Goal: Task Accomplishment & Management: Complete application form

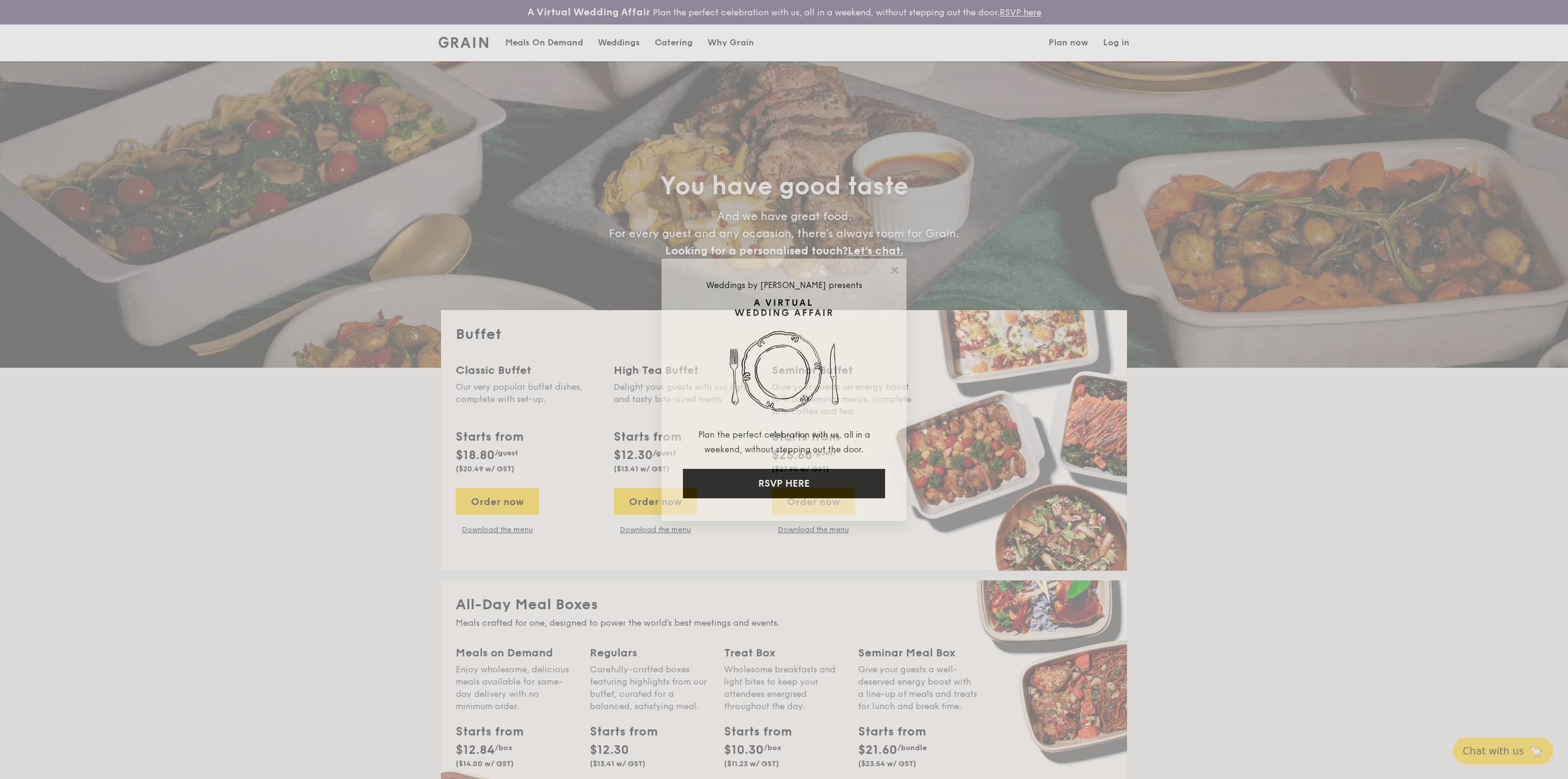
select select
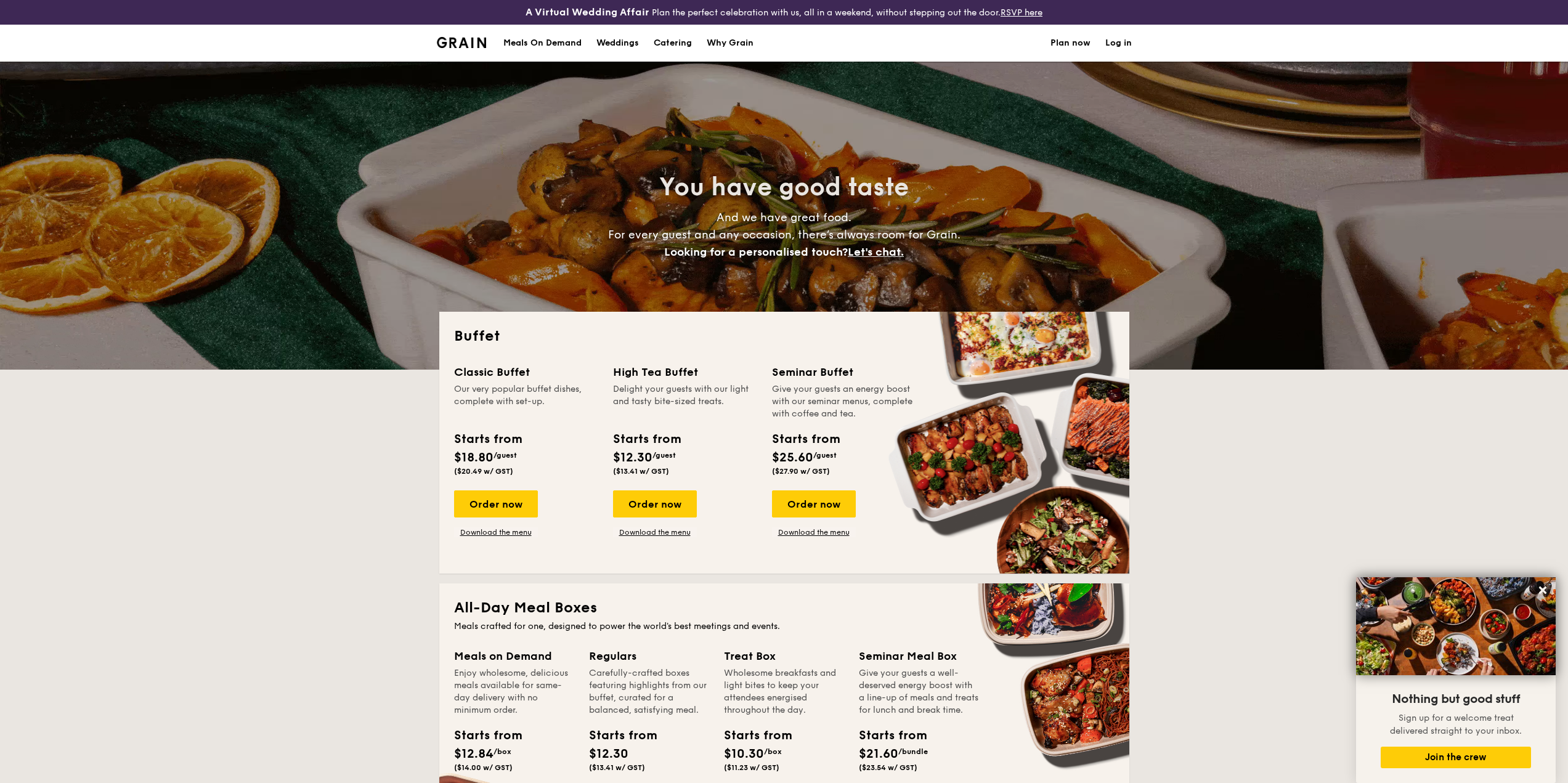
click at [670, 44] on h1 "Catering" at bounding box center [673, 43] width 38 height 37
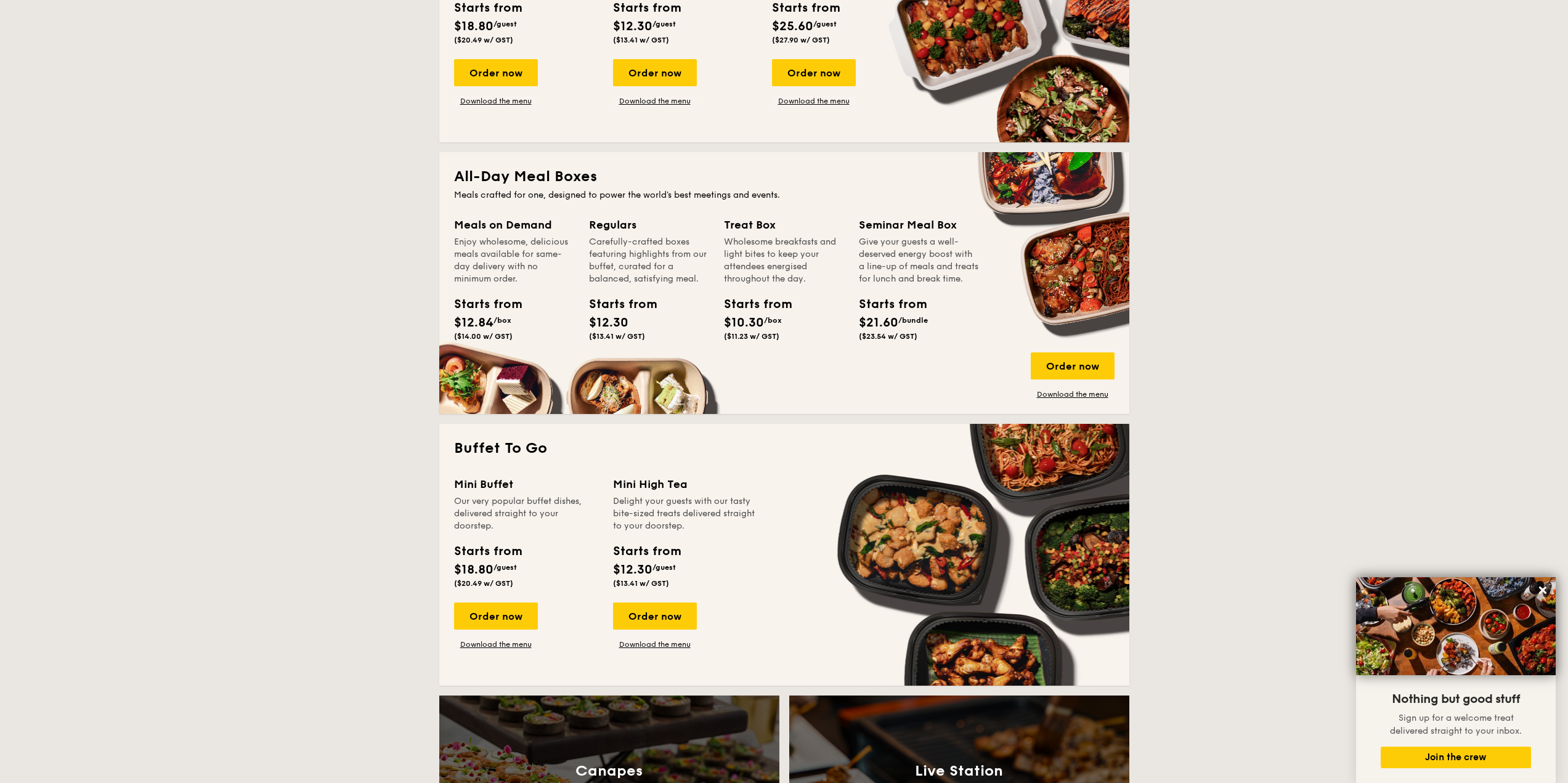
scroll to position [123, 0]
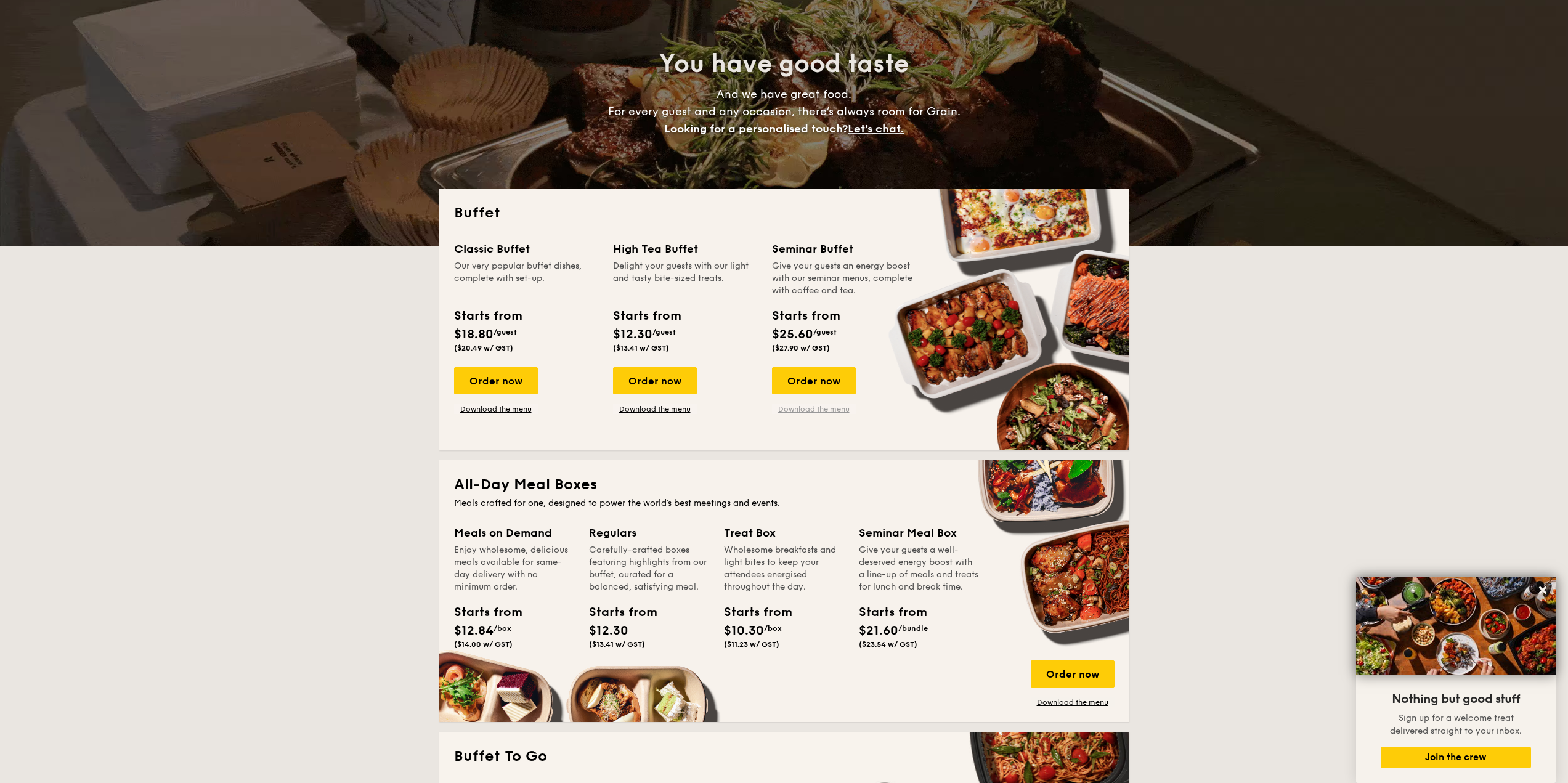
click at [849, 411] on link "Download the menu" at bounding box center [814, 409] width 84 height 10
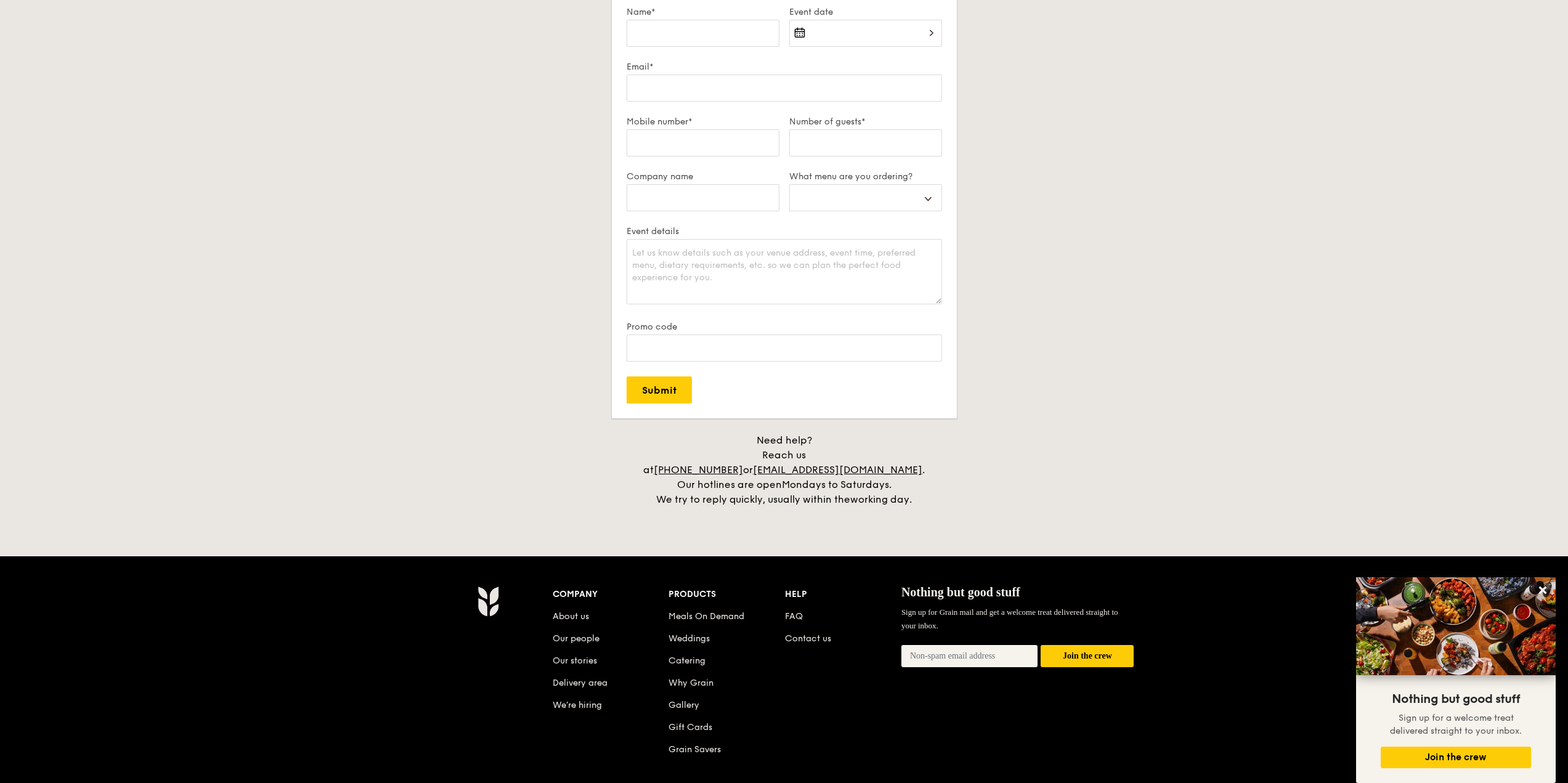
scroll to position [1901, 0]
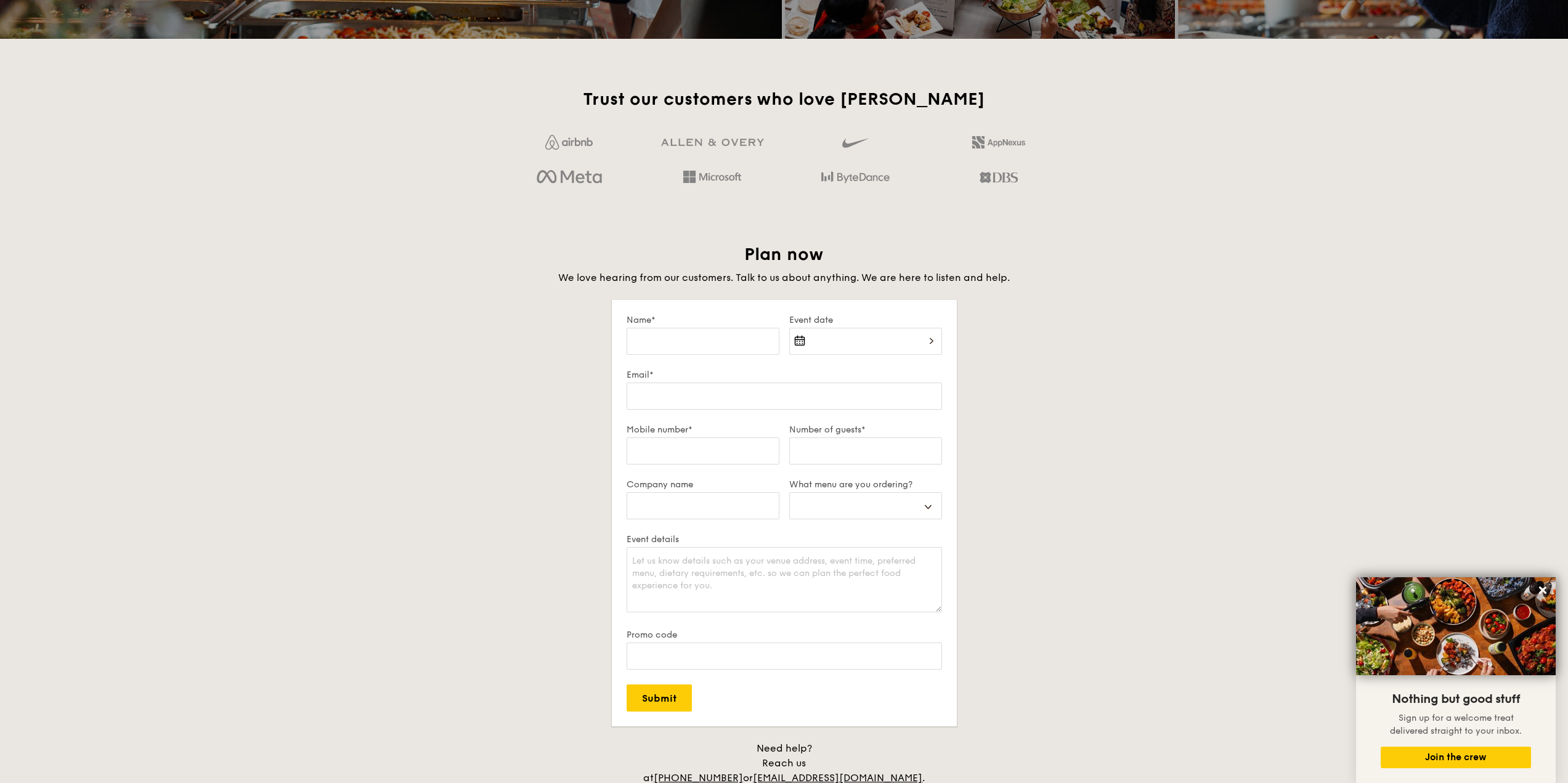
click at [893, 329] on input "Event date" at bounding box center [866, 342] width 153 height 27
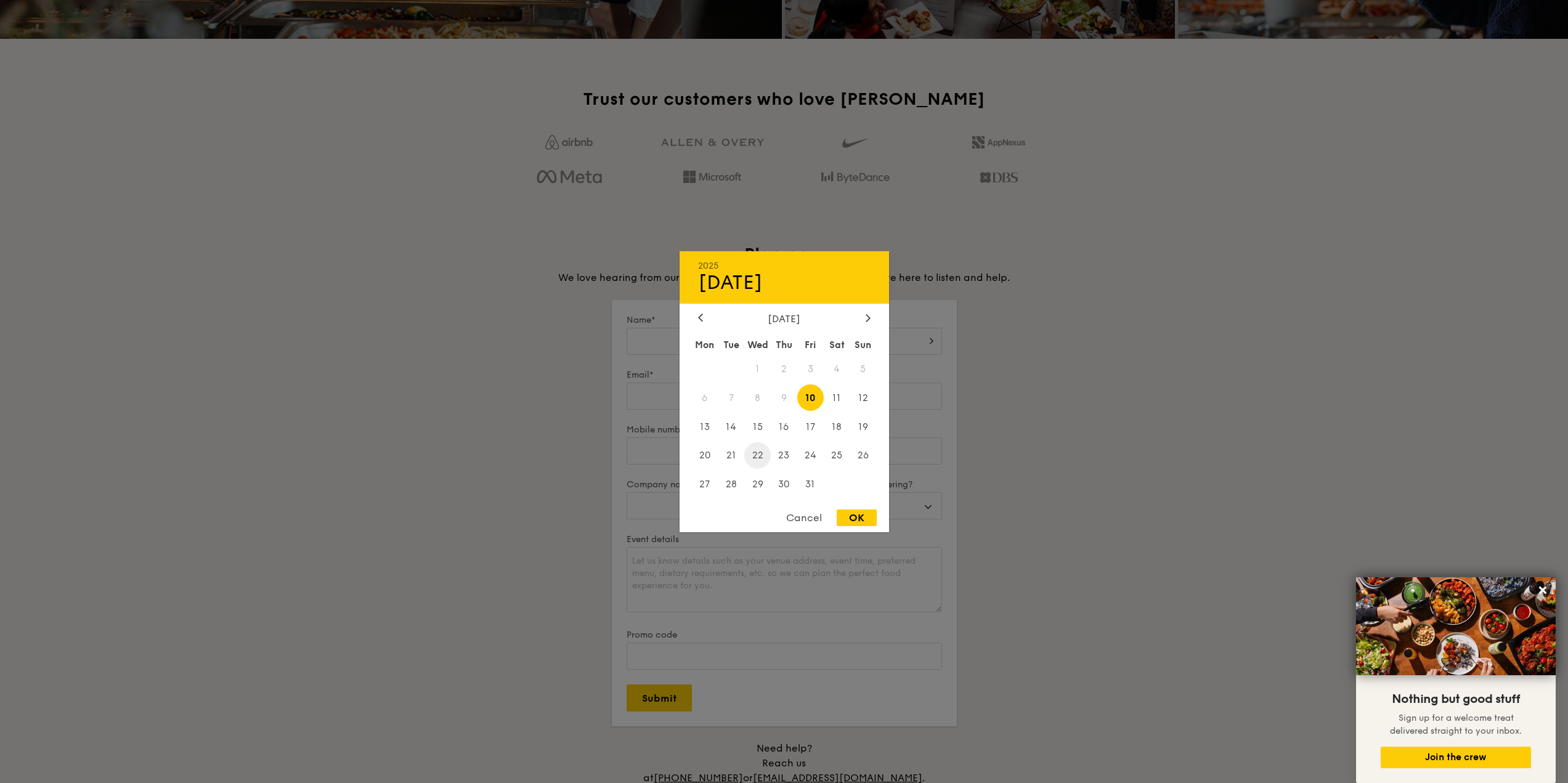
click at [761, 457] on span "22" at bounding box center [757, 455] width 27 height 27
click at [865, 512] on div "OK" at bounding box center [857, 518] width 40 height 17
type input "[DATE]"
select select
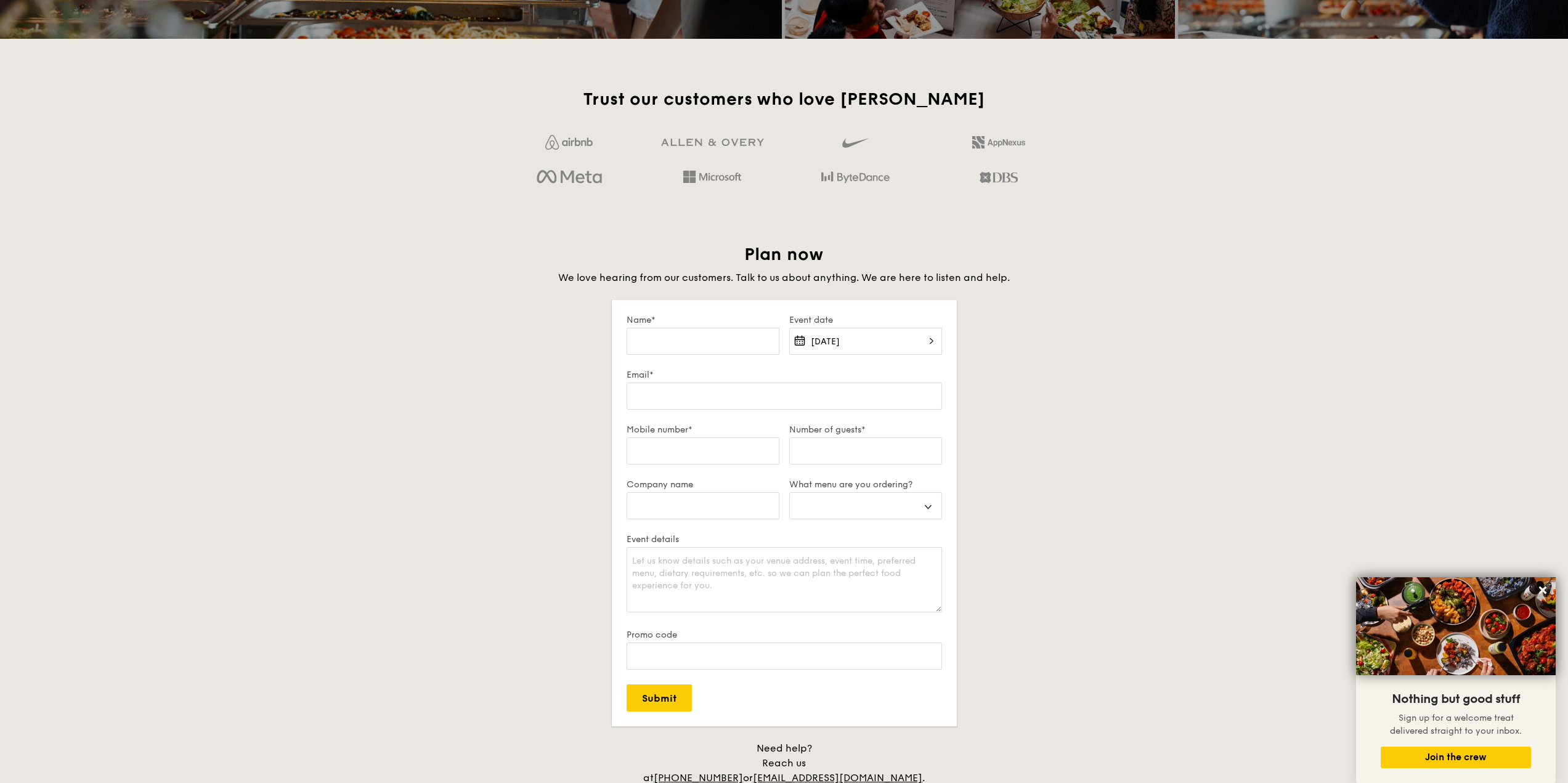
click at [480, 370] on div "Plan now We love hearing from our customers. Talk to us about anything. We are …" at bounding box center [784, 529] width 690 height 572
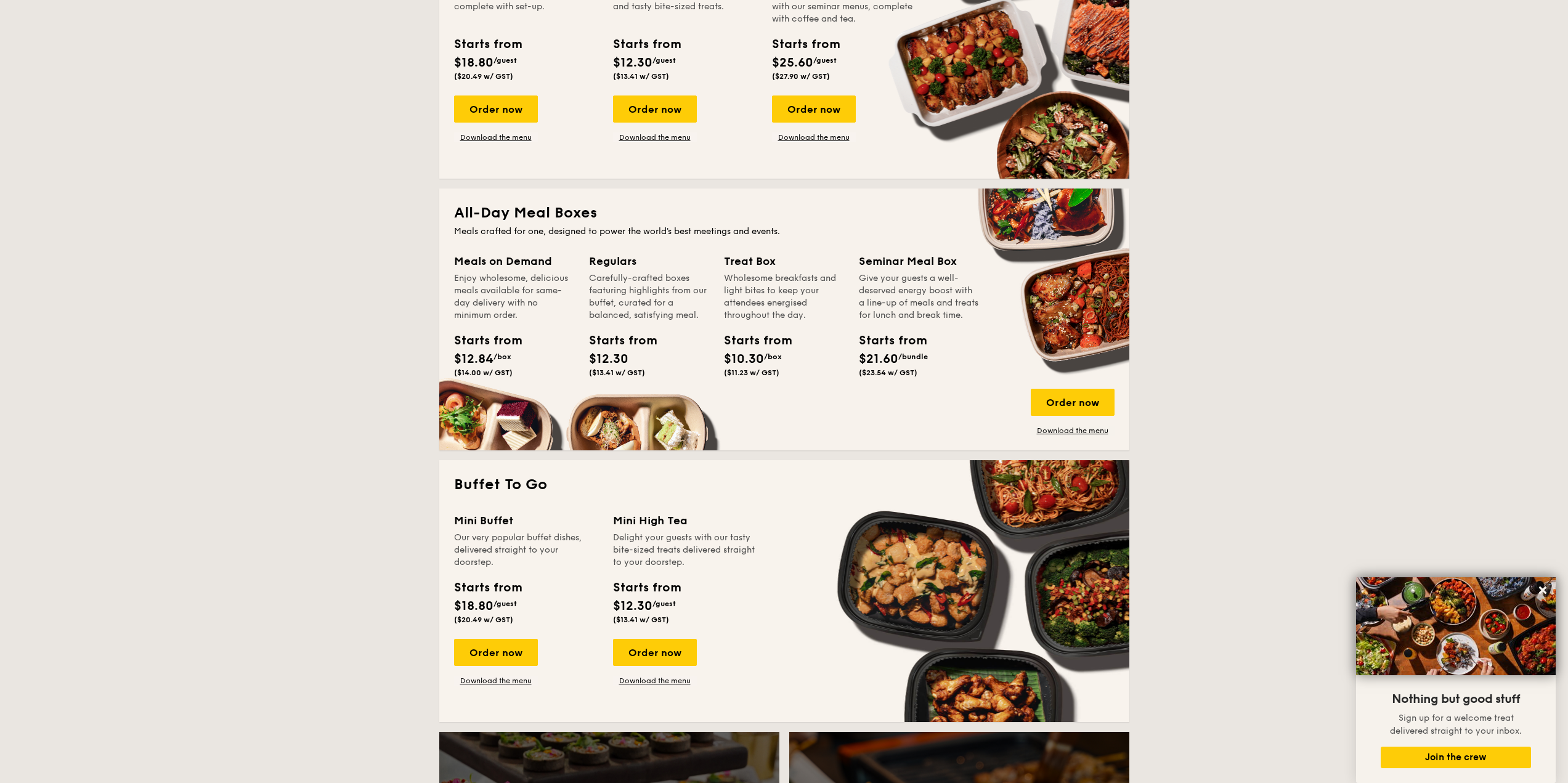
scroll to position [1840, 0]
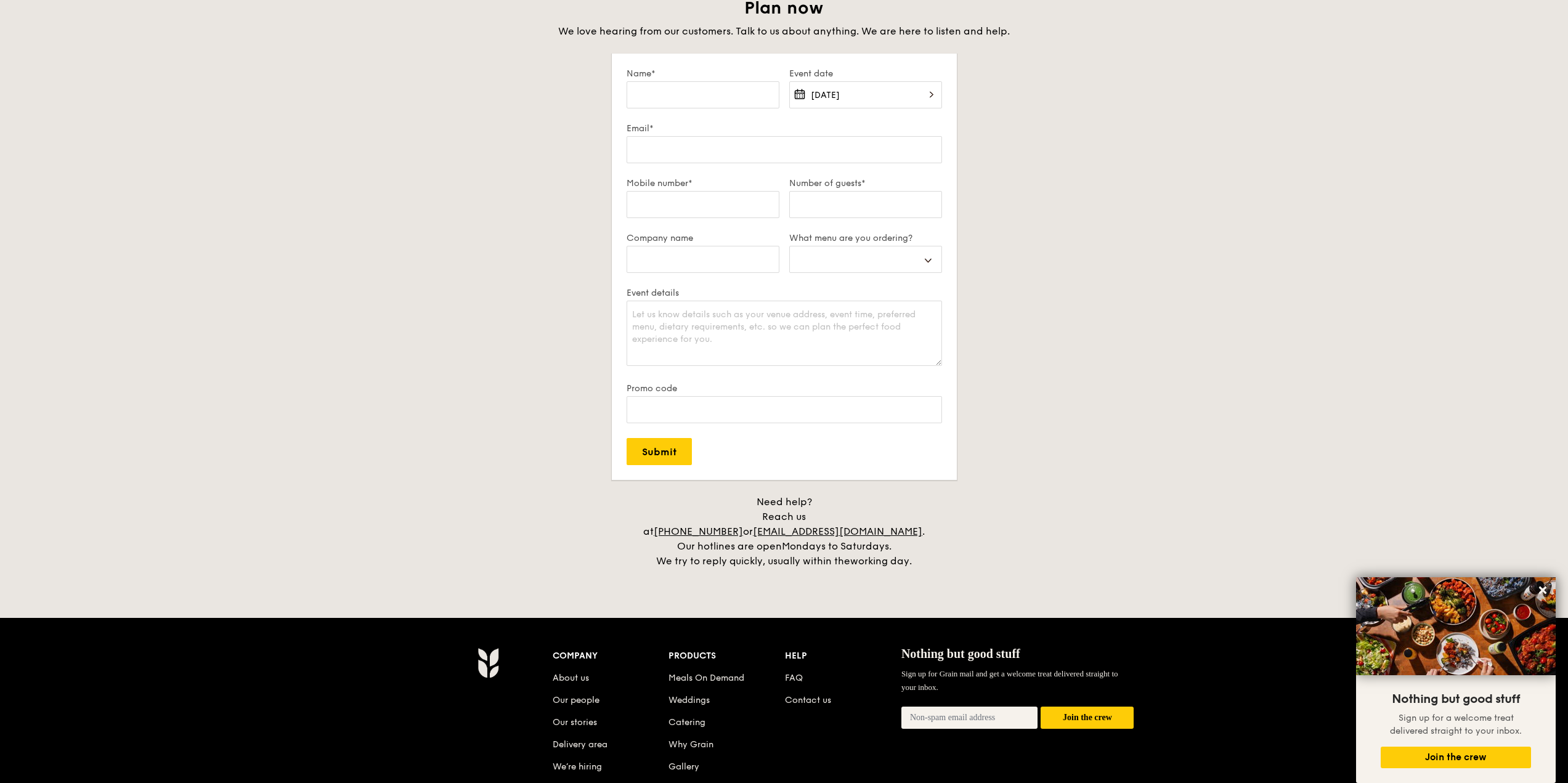
scroll to position [2025, 0]
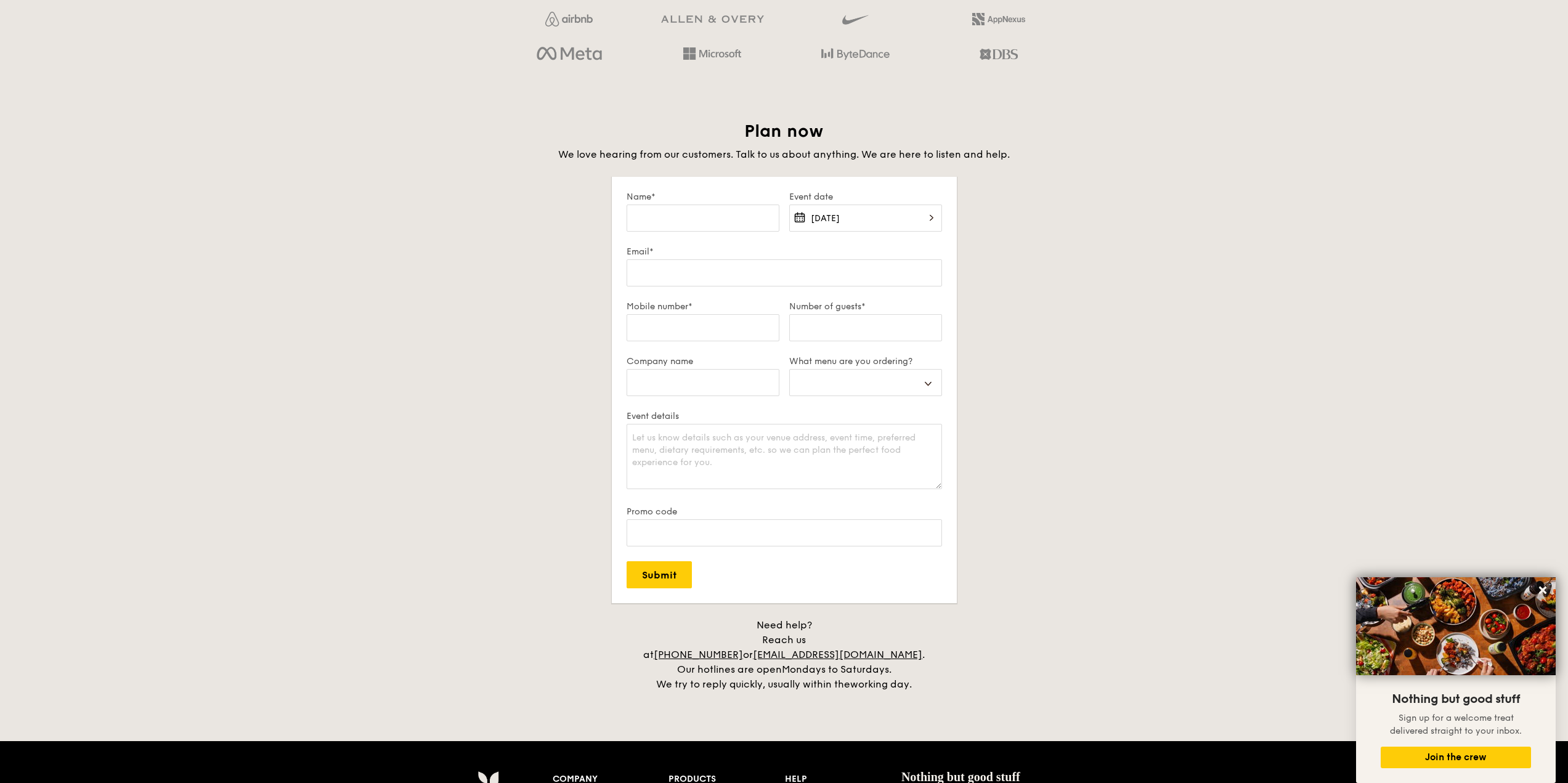
click at [850, 223] on input "[DATE]" at bounding box center [866, 218] width 153 height 27
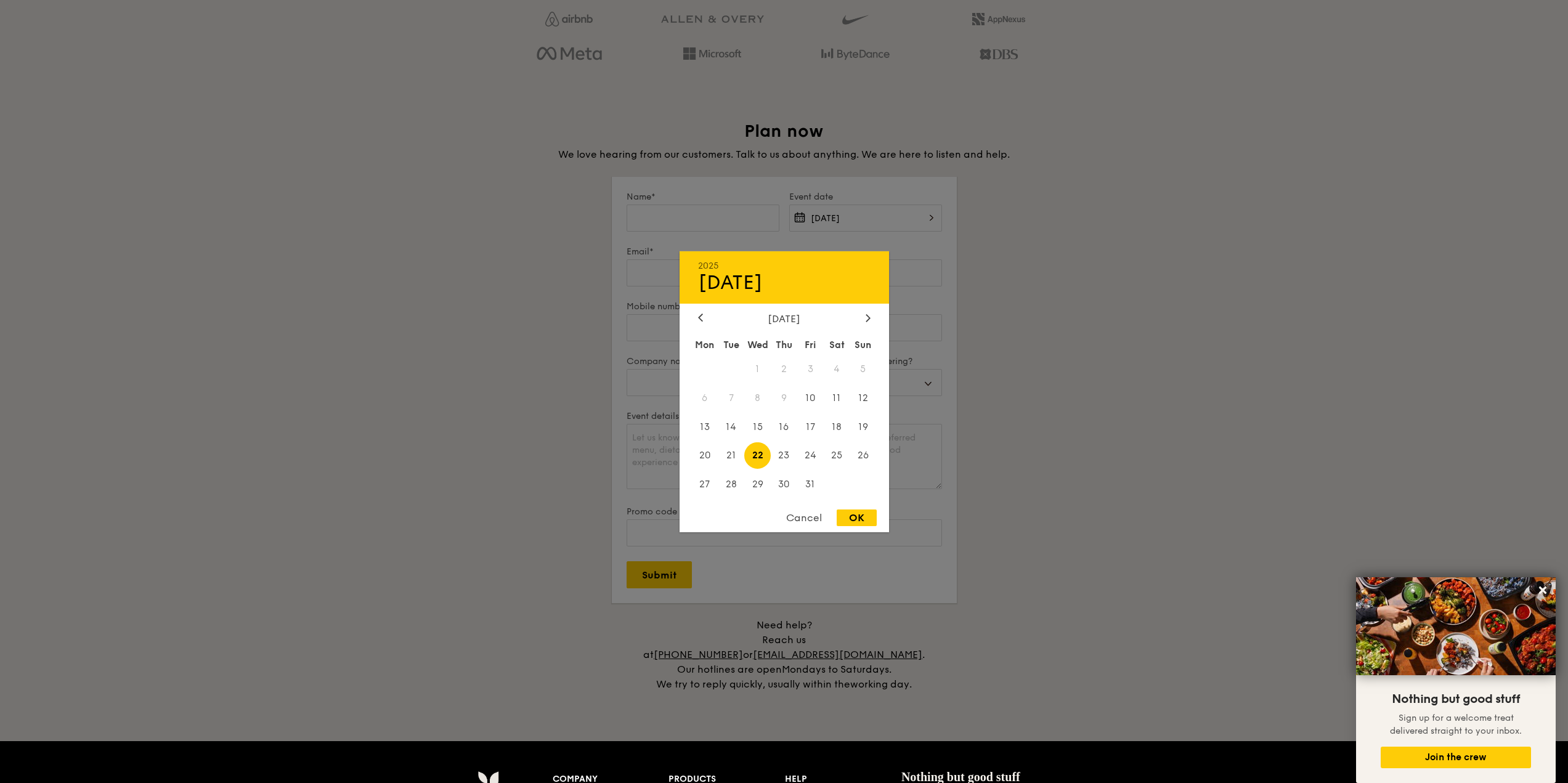
click at [761, 457] on span "22" at bounding box center [757, 455] width 27 height 27
click at [851, 517] on div "OK" at bounding box center [857, 518] width 40 height 17
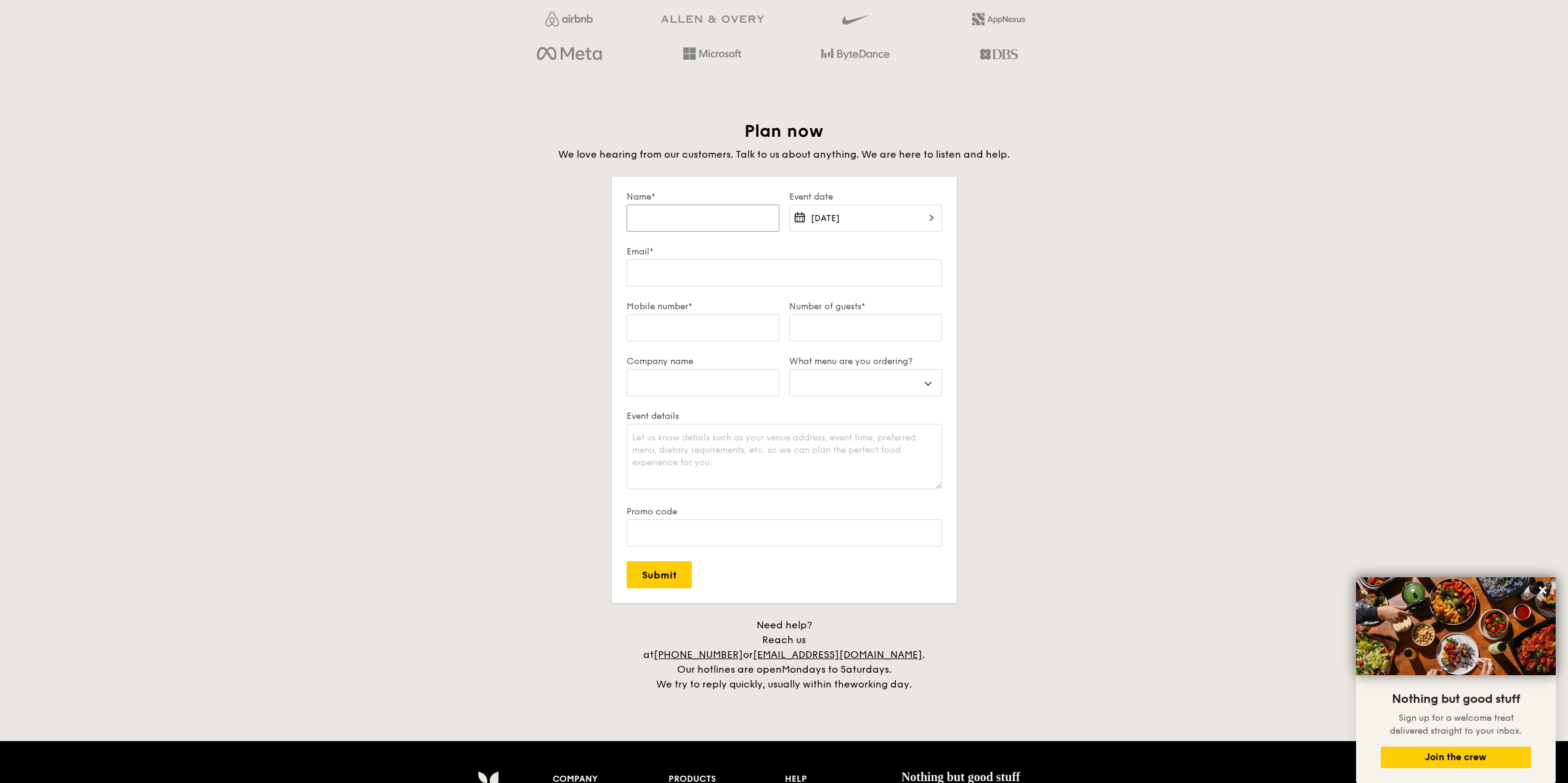
click at [666, 221] on input "Name*" at bounding box center [703, 218] width 153 height 27
type input "H"
select select
type input "Ha"
select select
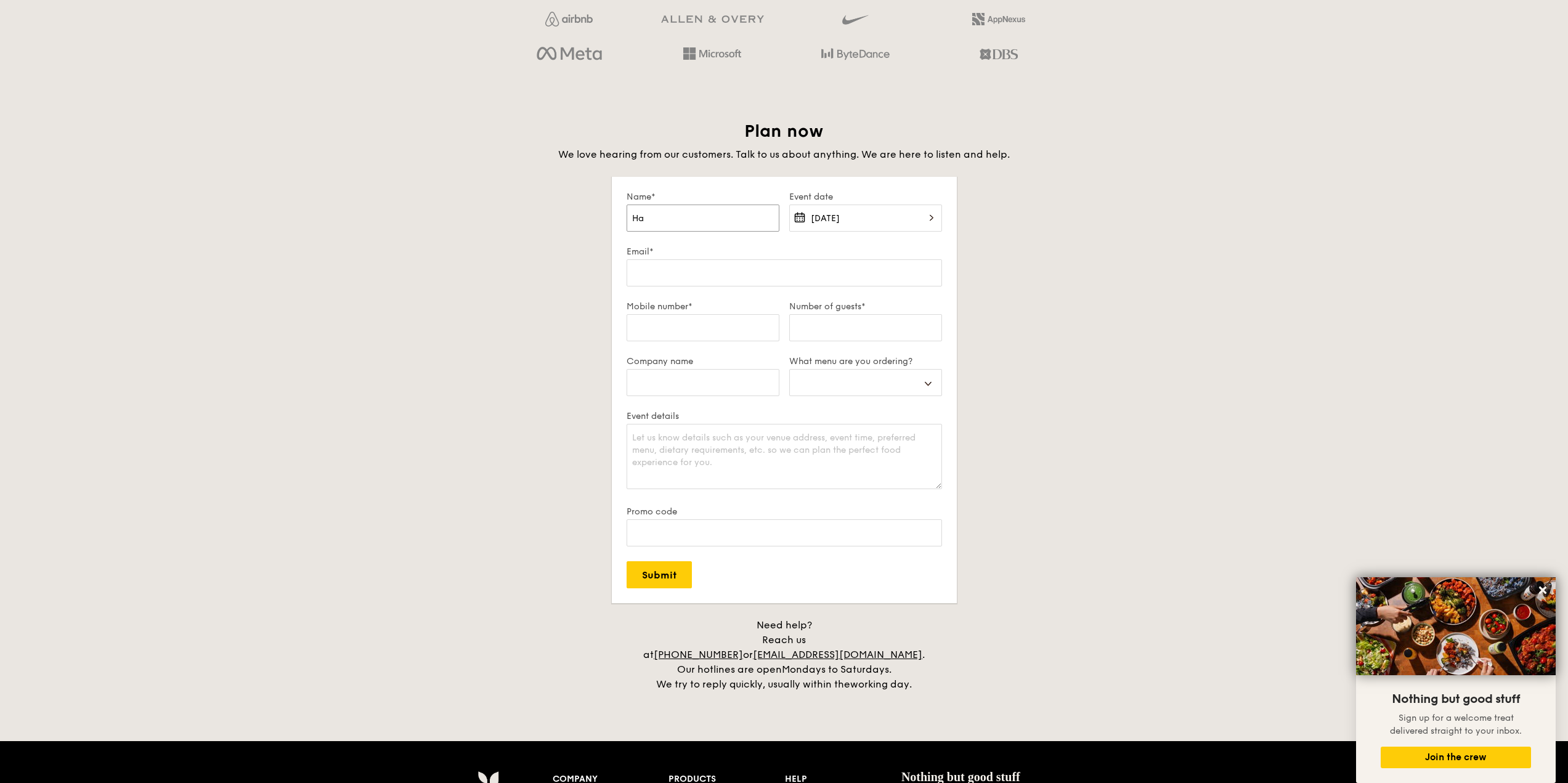
type input "Har"
select select
type input "Hare"
select select
type input "Hares"
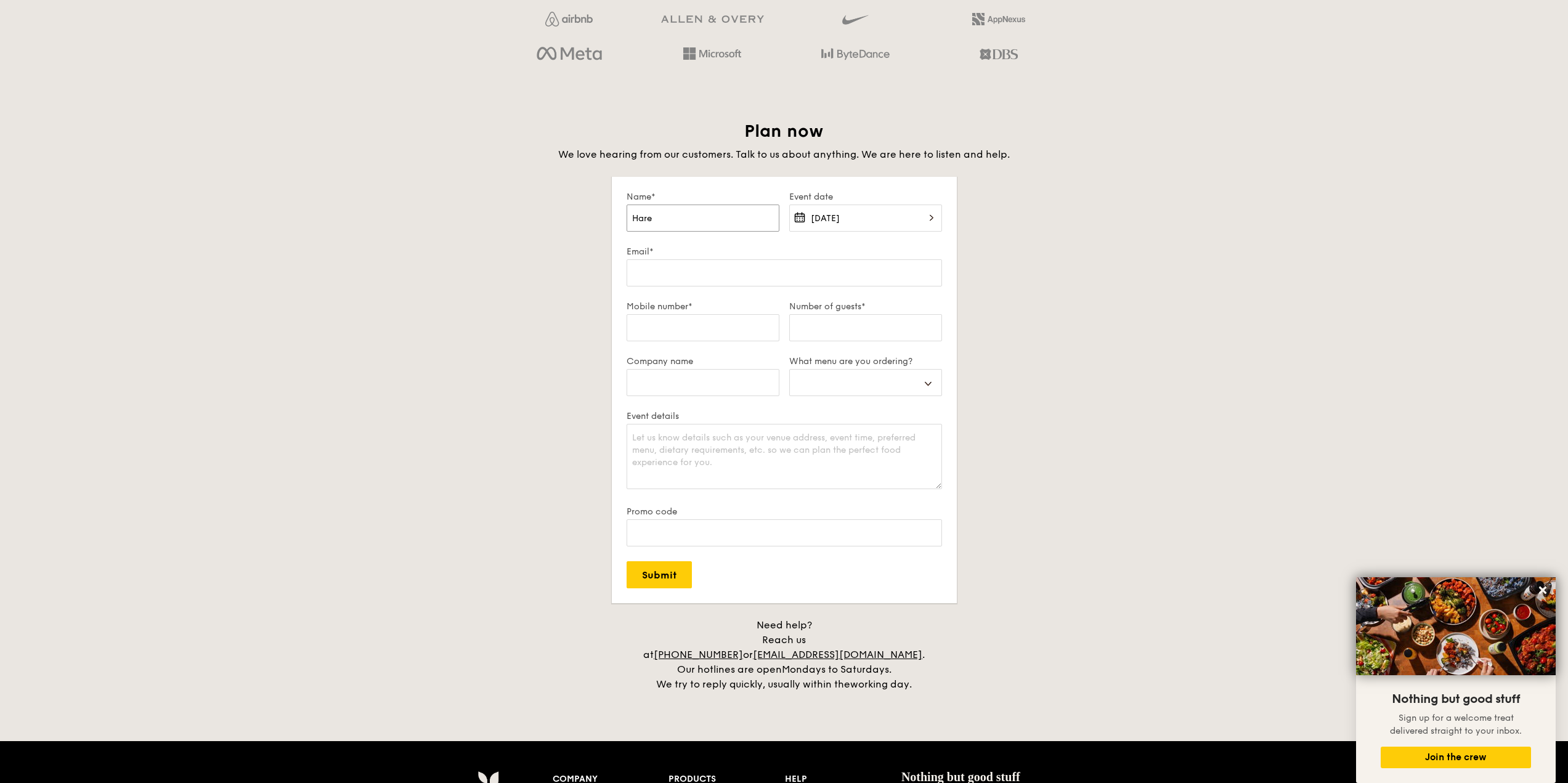
select select
type input "[DEMOGRAPHIC_DATA]"
select select
type input "[DEMOGRAPHIC_DATA]"
select select
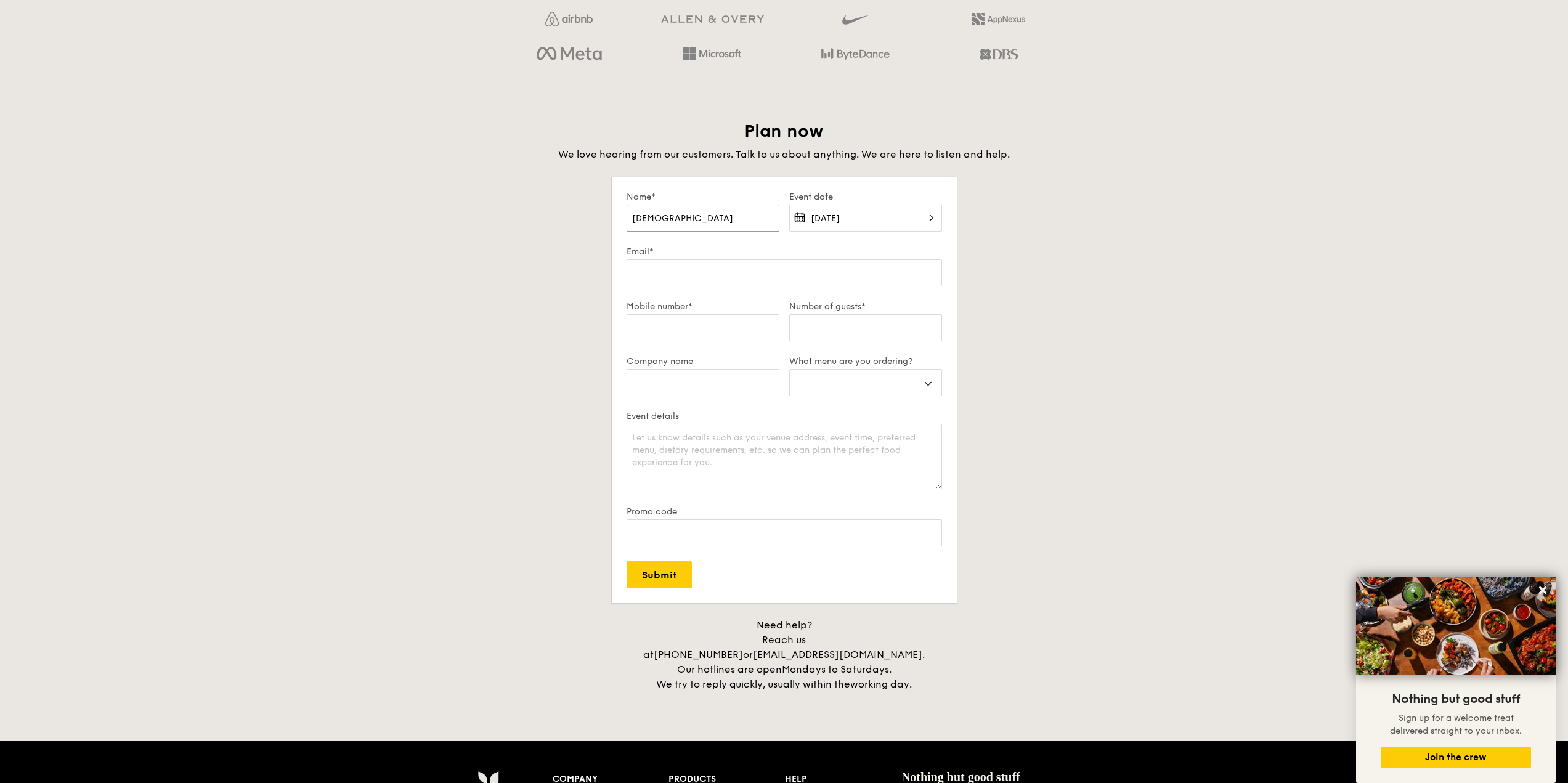
type input "[DEMOGRAPHIC_DATA] V"
select select
type input "[DEMOGRAPHIC_DATA] VI"
select select
type input "[PERSON_NAME]"
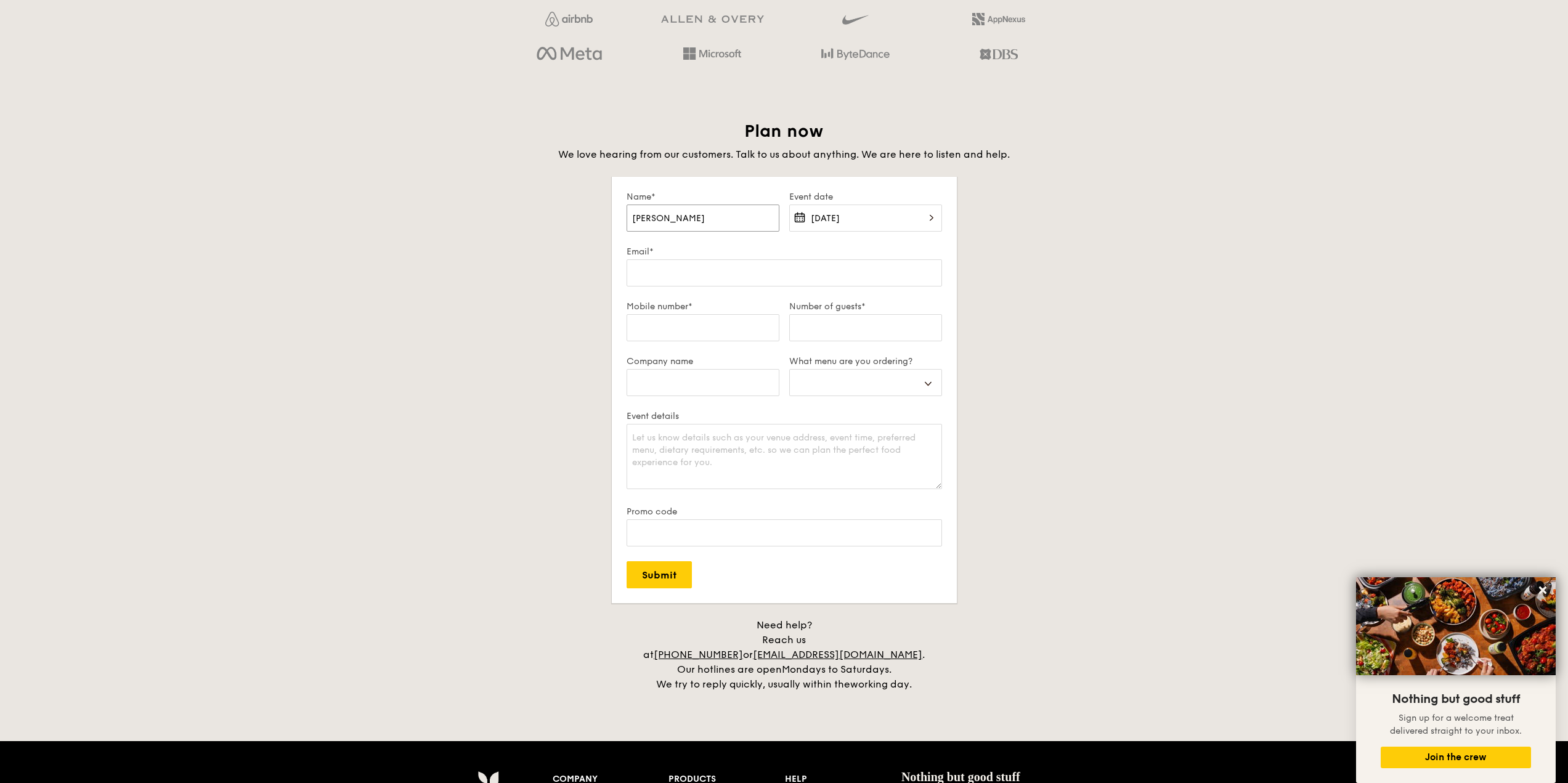
select select
type input "[PERSON_NAME]"
select select
type input "[DEMOGRAPHIC_DATA]"
select select
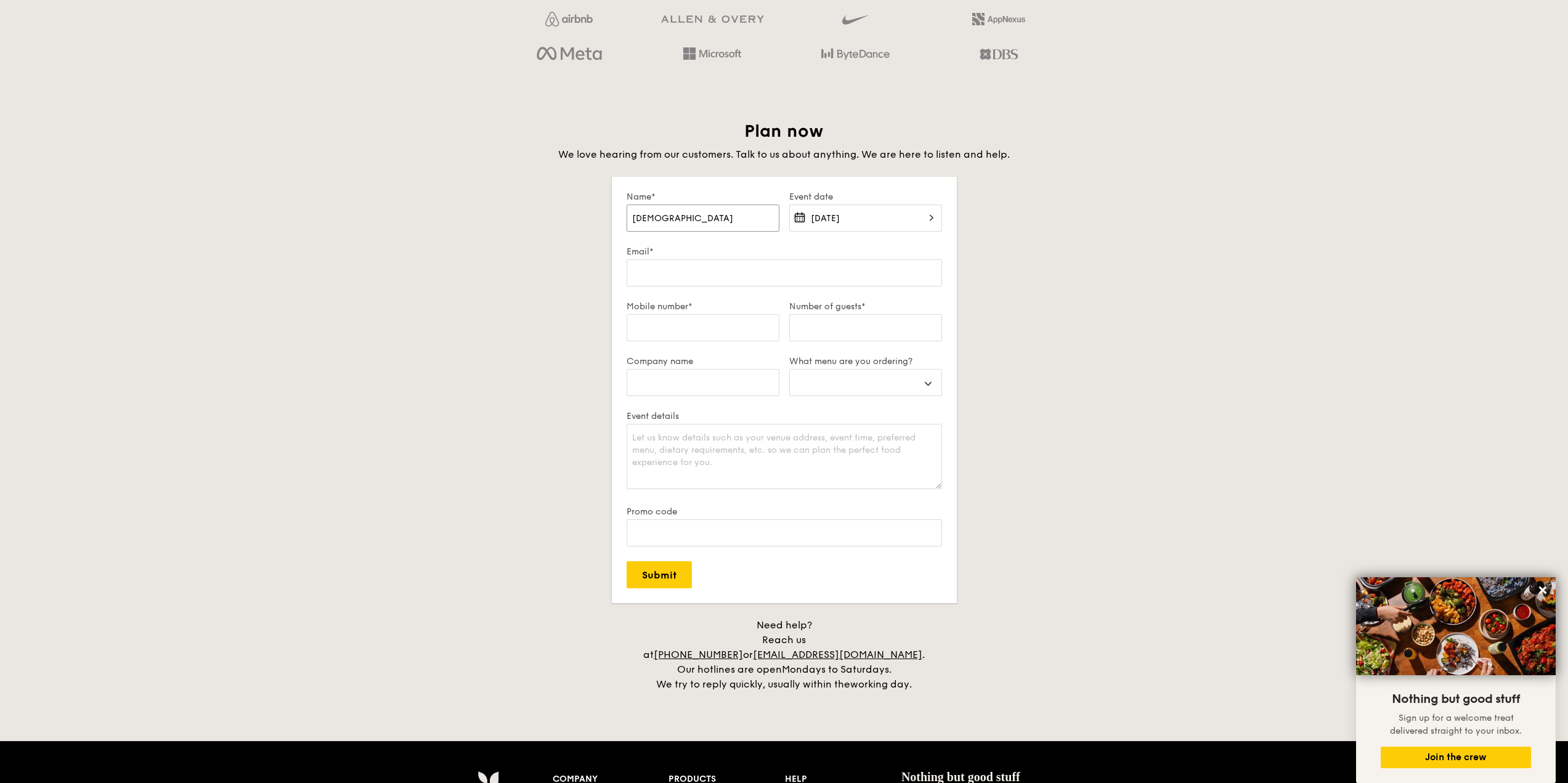
type input "[DEMOGRAPHIC_DATA] V"
select select
type input "[DEMOGRAPHIC_DATA] Vi"
select select
type input "[DEMOGRAPHIC_DATA][PERSON_NAME]"
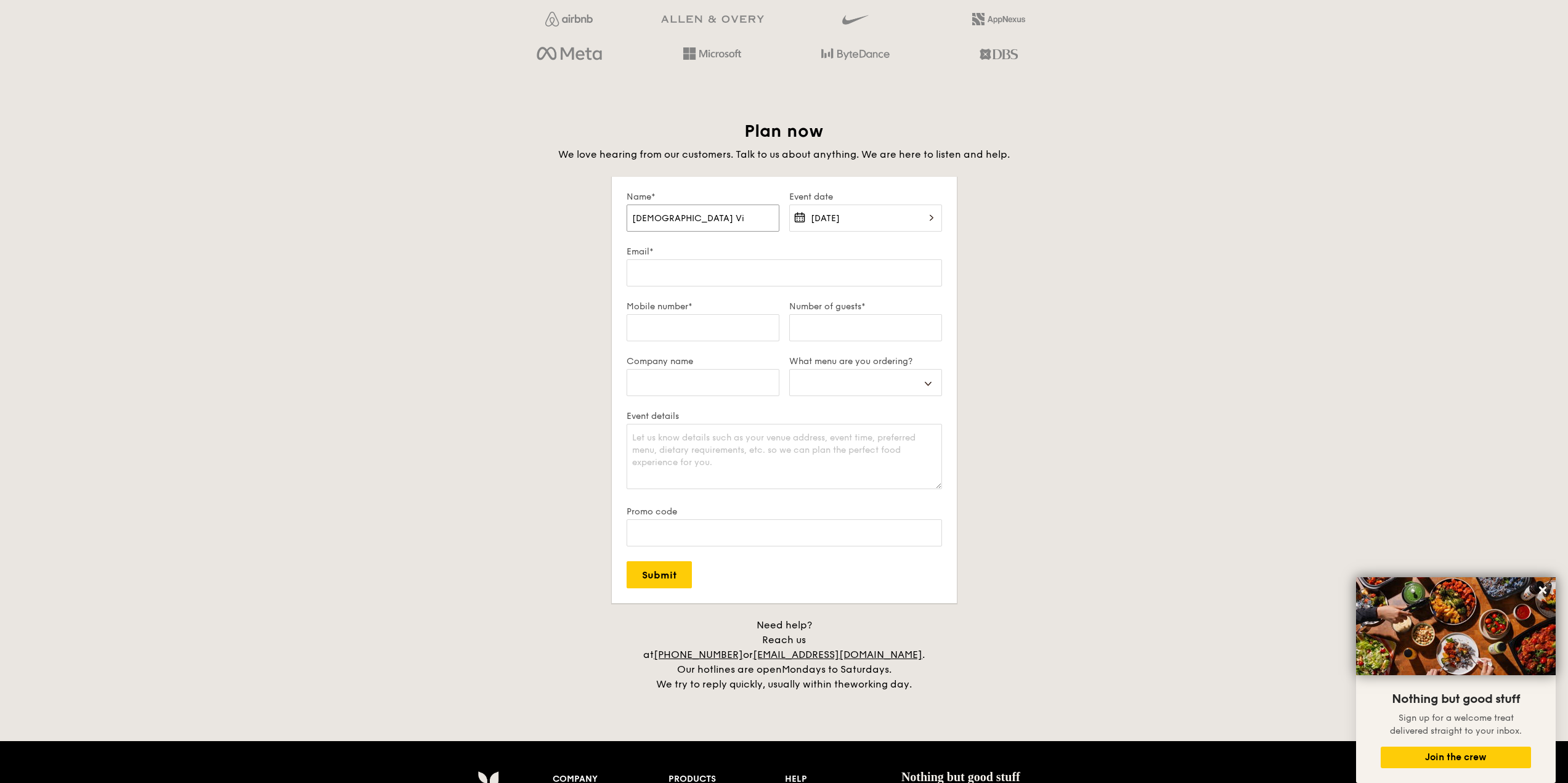
select select
type input "[DEMOGRAPHIC_DATA][PERSON_NAME]"
select select
type input "[PERSON_NAME]"
select select
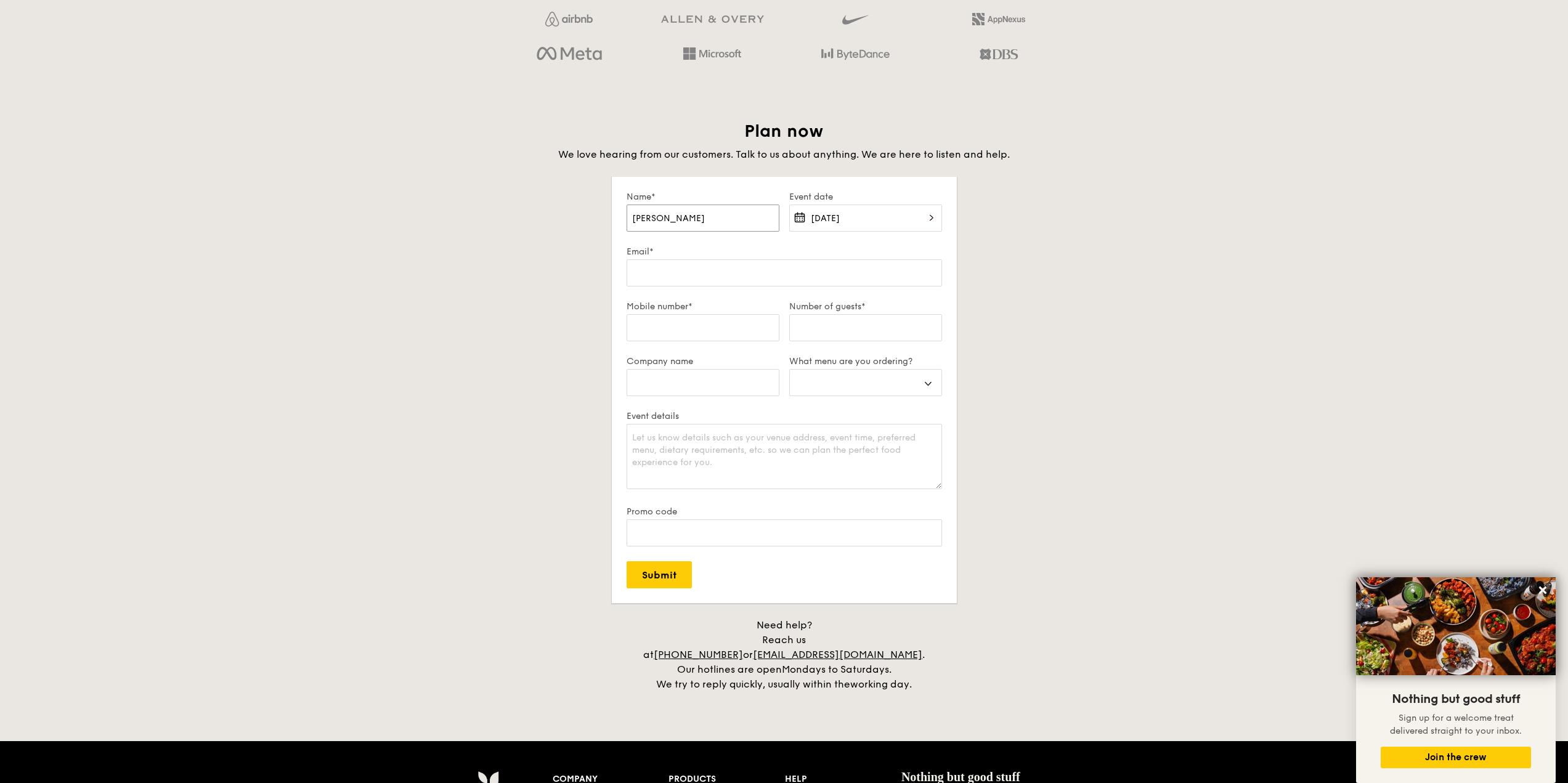
type input "[DEMOGRAPHIC_DATA][PERSON_NAME]"
select select
type input "[DEMOGRAPHIC_DATA][PERSON_NAME]"
select select
type input "[DEMOGRAPHIC_DATA][PERSON_NAME]"
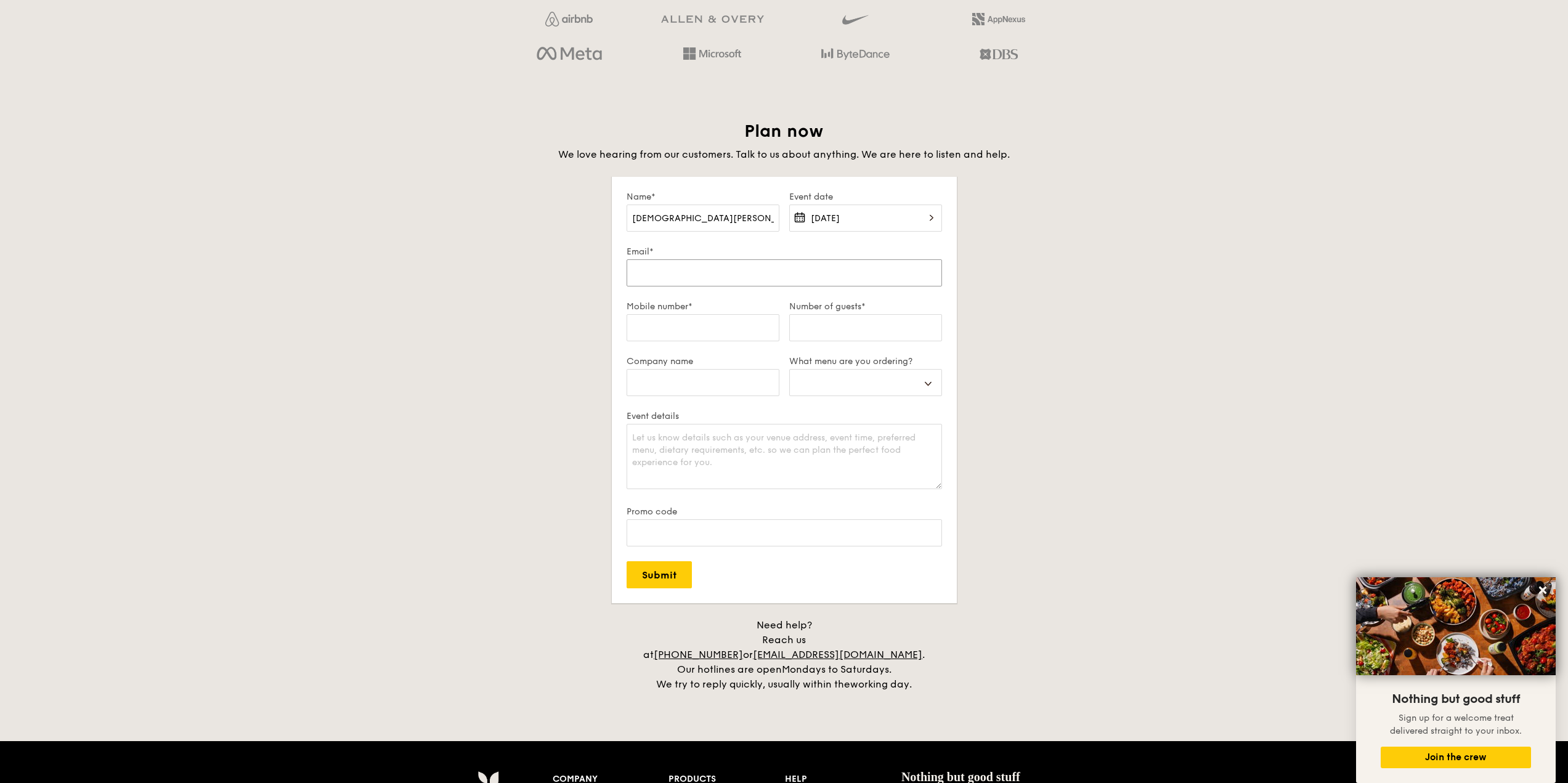
type input "H"
select select
type input "Ha"
select select
type input "Har"
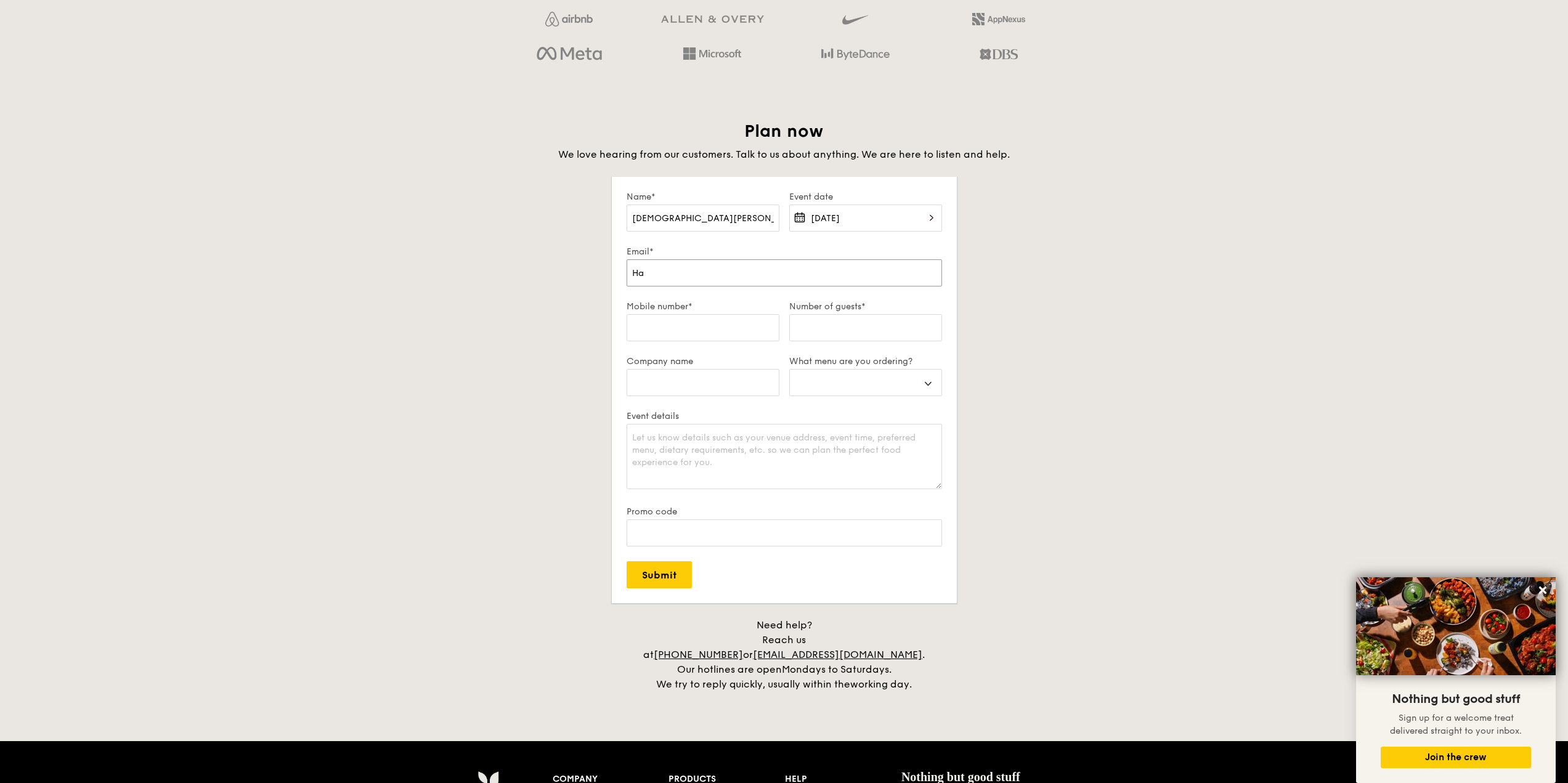
select select
type input "Hare"
select select
type input "Hares"
select select
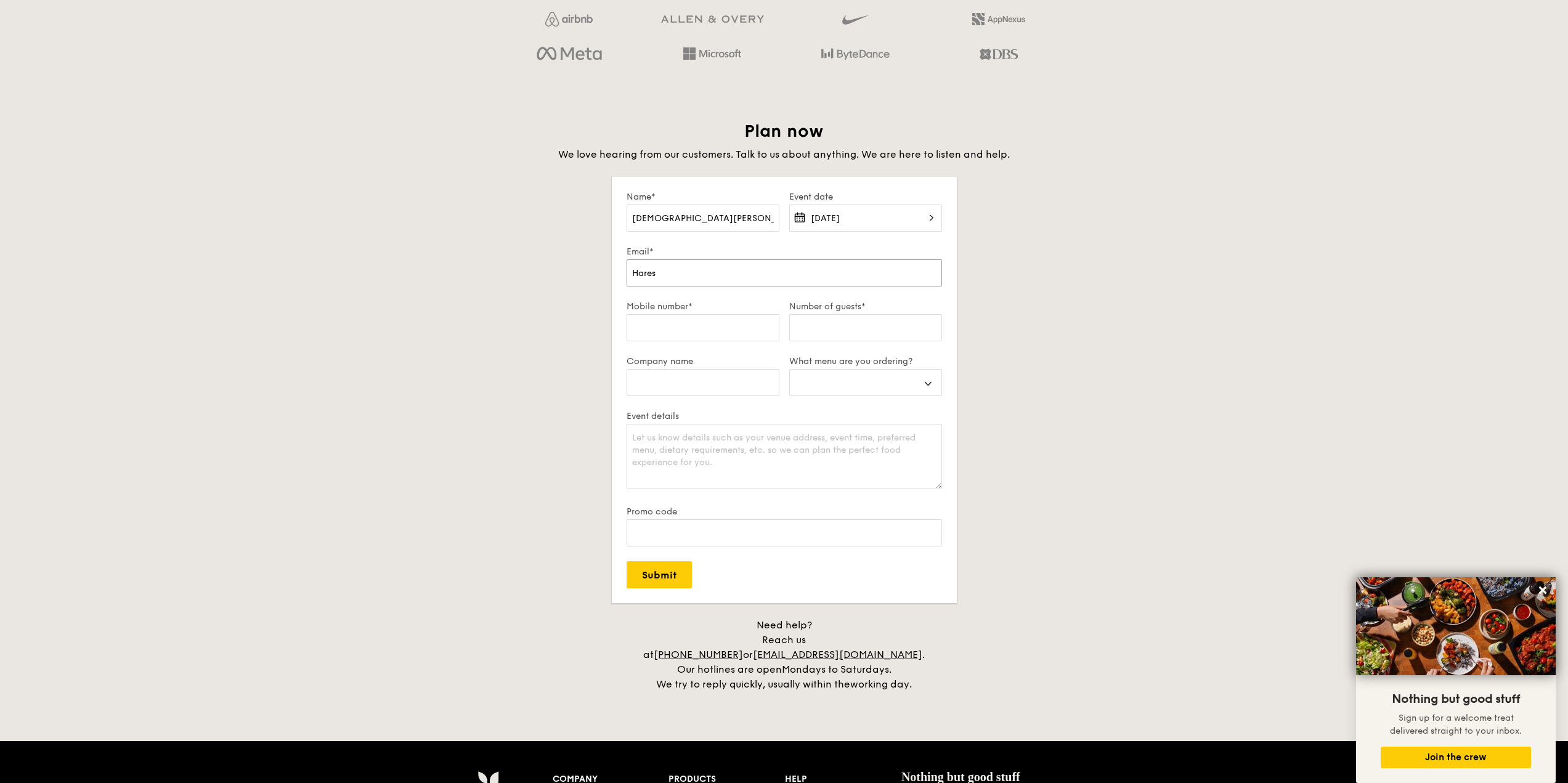
type input "[DEMOGRAPHIC_DATA]"
select select
type input "[DEMOGRAPHIC_DATA]."
select select
type input "[PERSON_NAME][DEMOGRAPHIC_DATA]v"
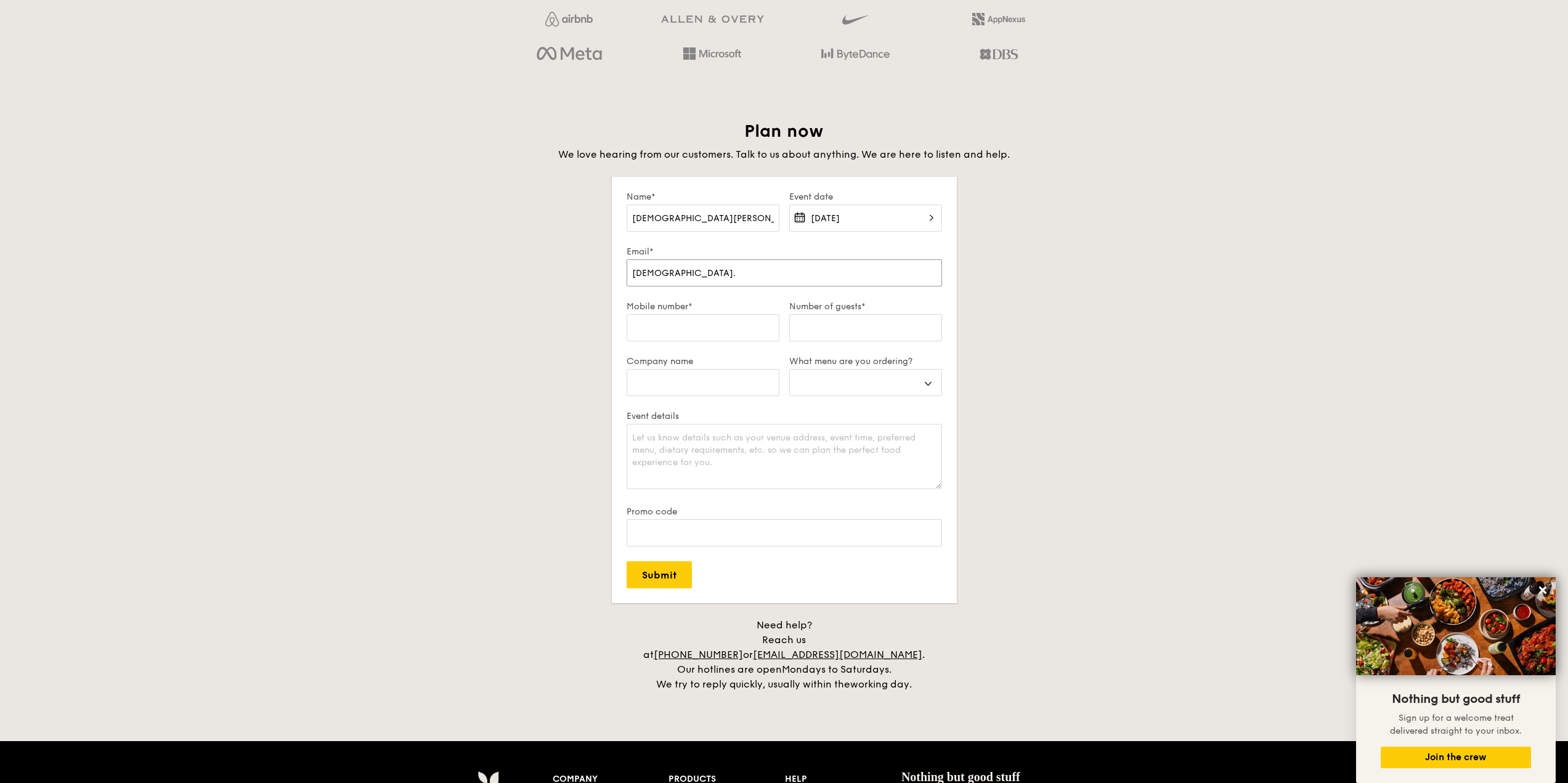
select select
type input "[PERSON_NAME][DOMAIN_NAME]"
select select
type input "[PERSON_NAME][DEMOGRAPHIC_DATA][PERSON_NAME]"
select select
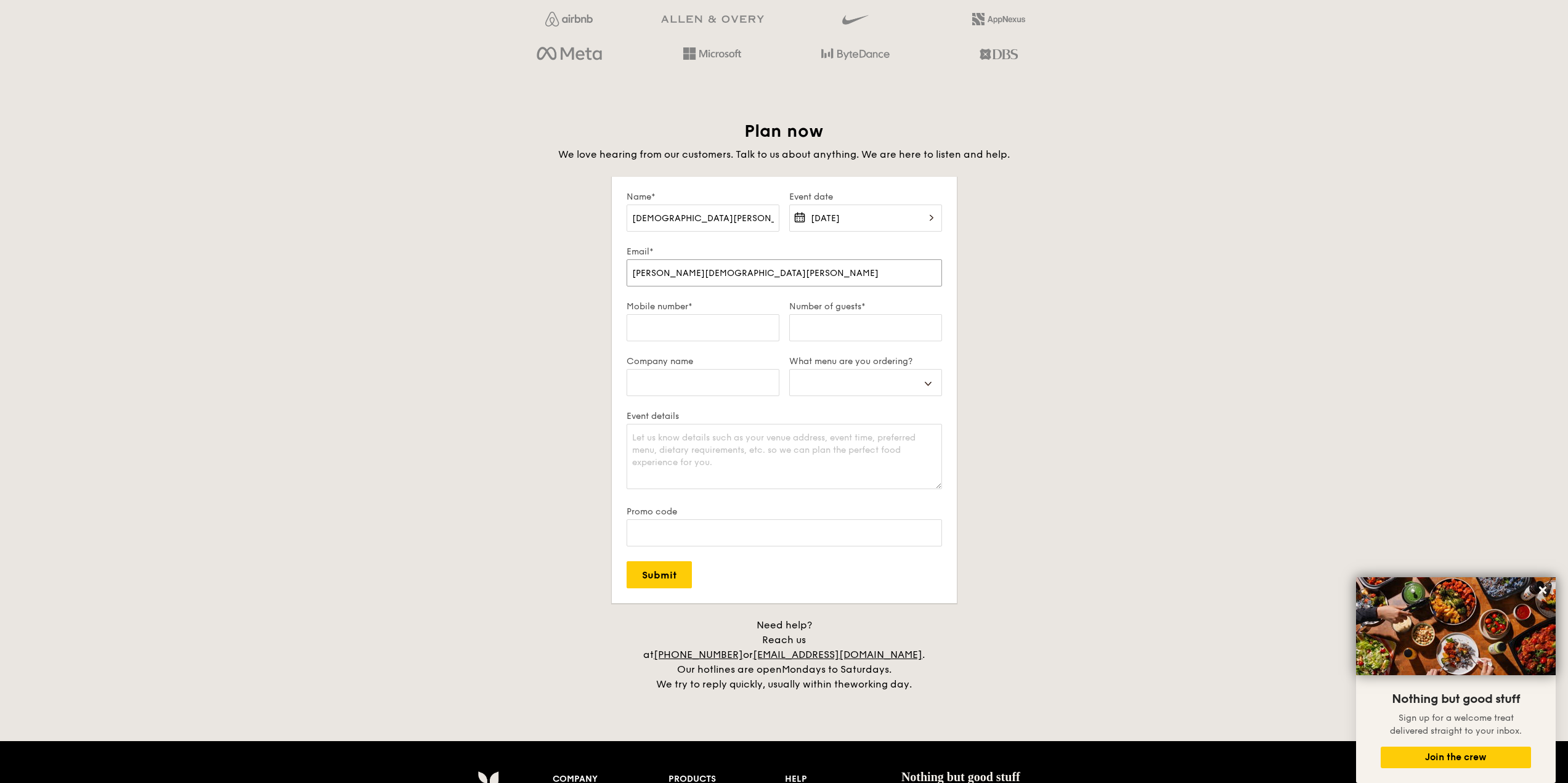
type input "[PERSON_NAME][DEMOGRAPHIC_DATA]vije"
select select
type input "[PERSON_NAME][DEMOGRAPHIC_DATA][PERSON_NAME]"
select select
type input "[PERSON_NAME][DEMOGRAPHIC_DATA][PERSON_NAME]"
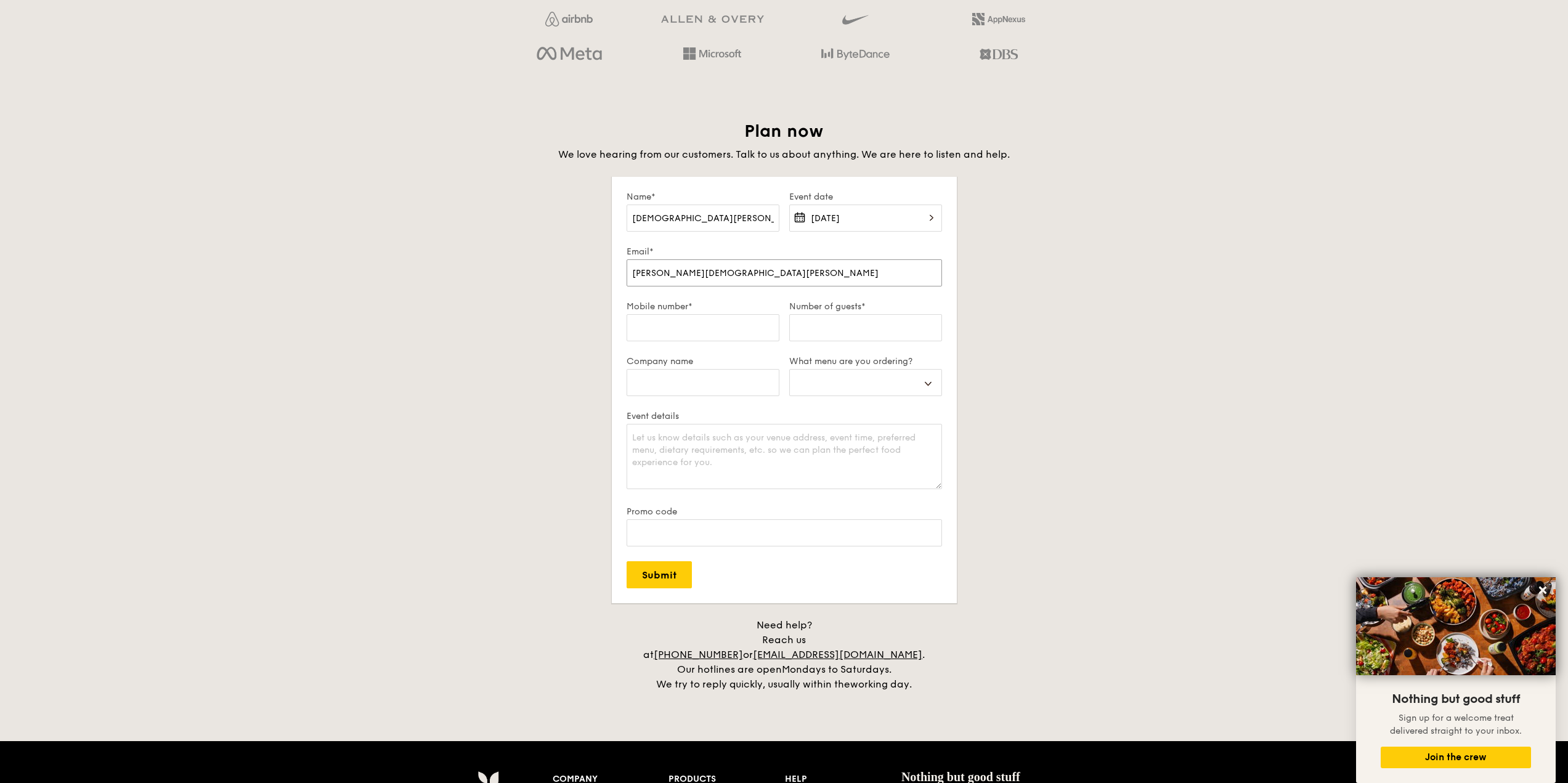
select select
type input "[PERSON_NAME][DEMOGRAPHIC_DATA]vijeyan"
select select
type input "[PERSON_NAME][DEMOGRAPHIC_DATA]vijeyan@"
select select
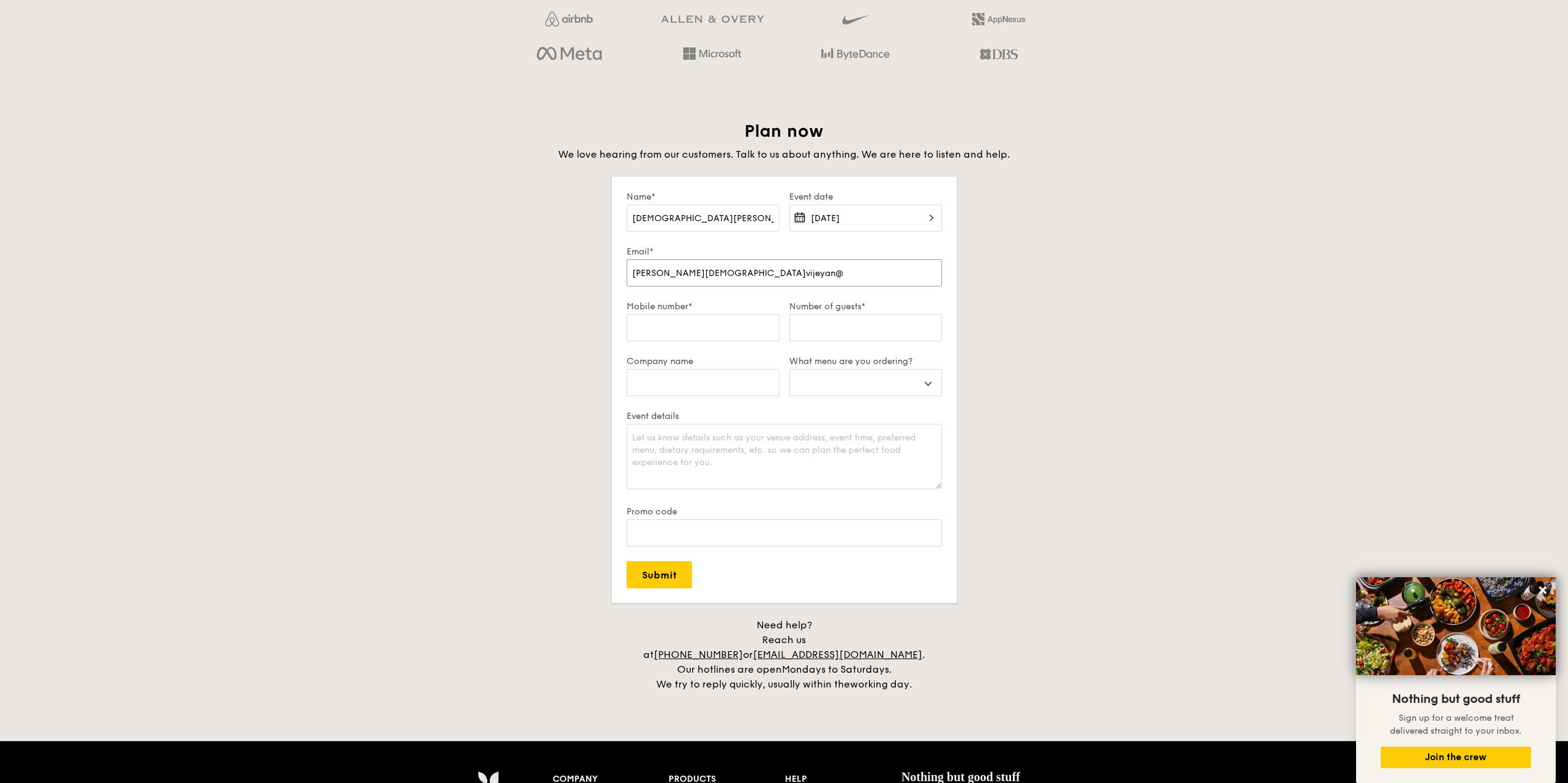
type input "[PERSON_NAME][DEMOGRAPHIC_DATA]"
select select
type input "[PERSON_NAME][DEMOGRAPHIC_DATA]"
select select
type input "[PERSON_NAME][DEMOGRAPHIC_DATA]"
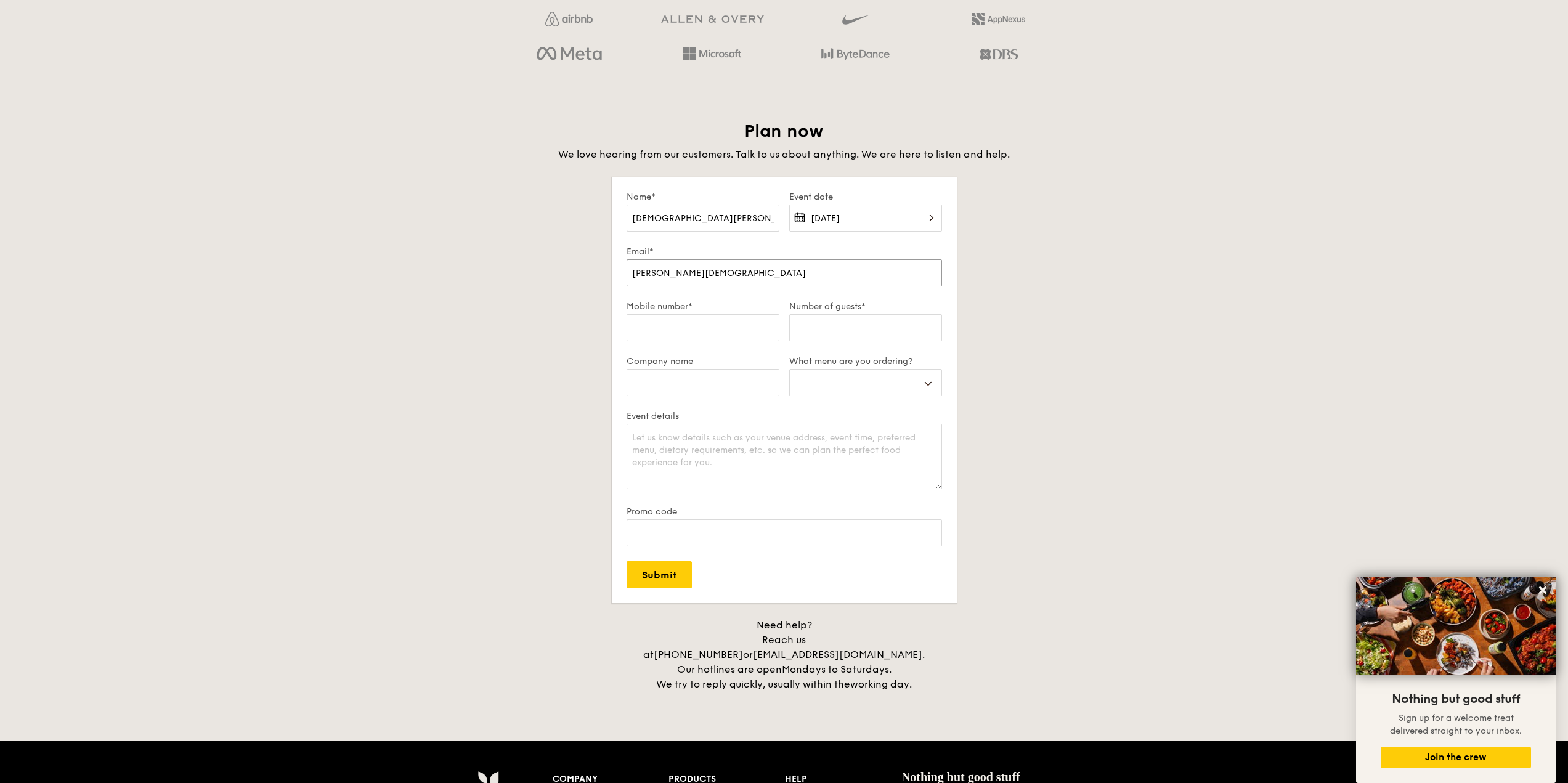
select select
type input "[PERSON_NAME][DEMOGRAPHIC_DATA]"
select select
type input "[PERSON_NAME][DEMOGRAPHIC_DATA]"
select select
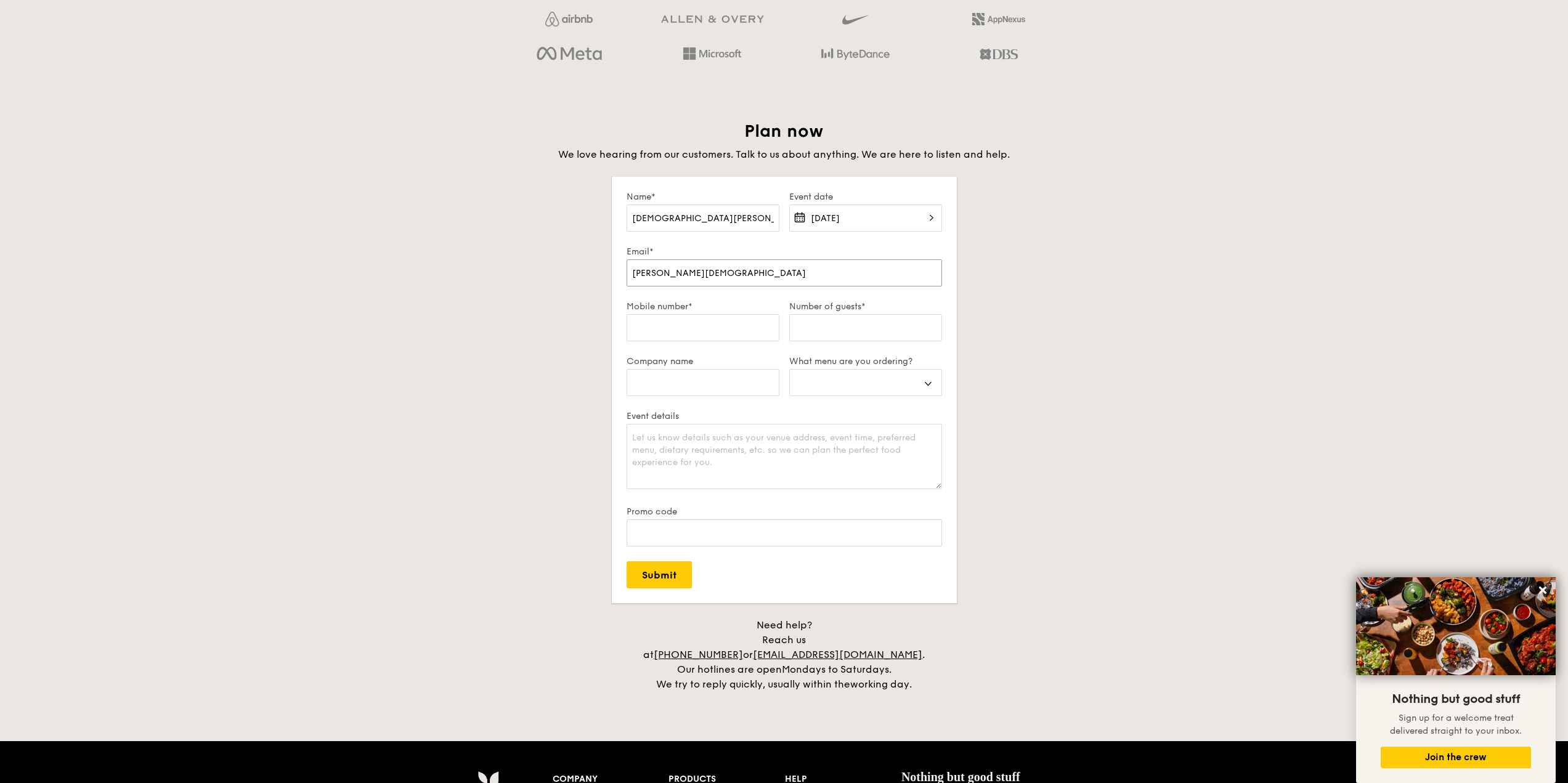
type input "[PERSON_NAME][DEMOGRAPHIC_DATA]"
select select
type input "[PERSON_NAME][DEMOGRAPHIC_DATA]"
select select
type input "[PERSON_NAME][DEMOGRAPHIC_DATA]"
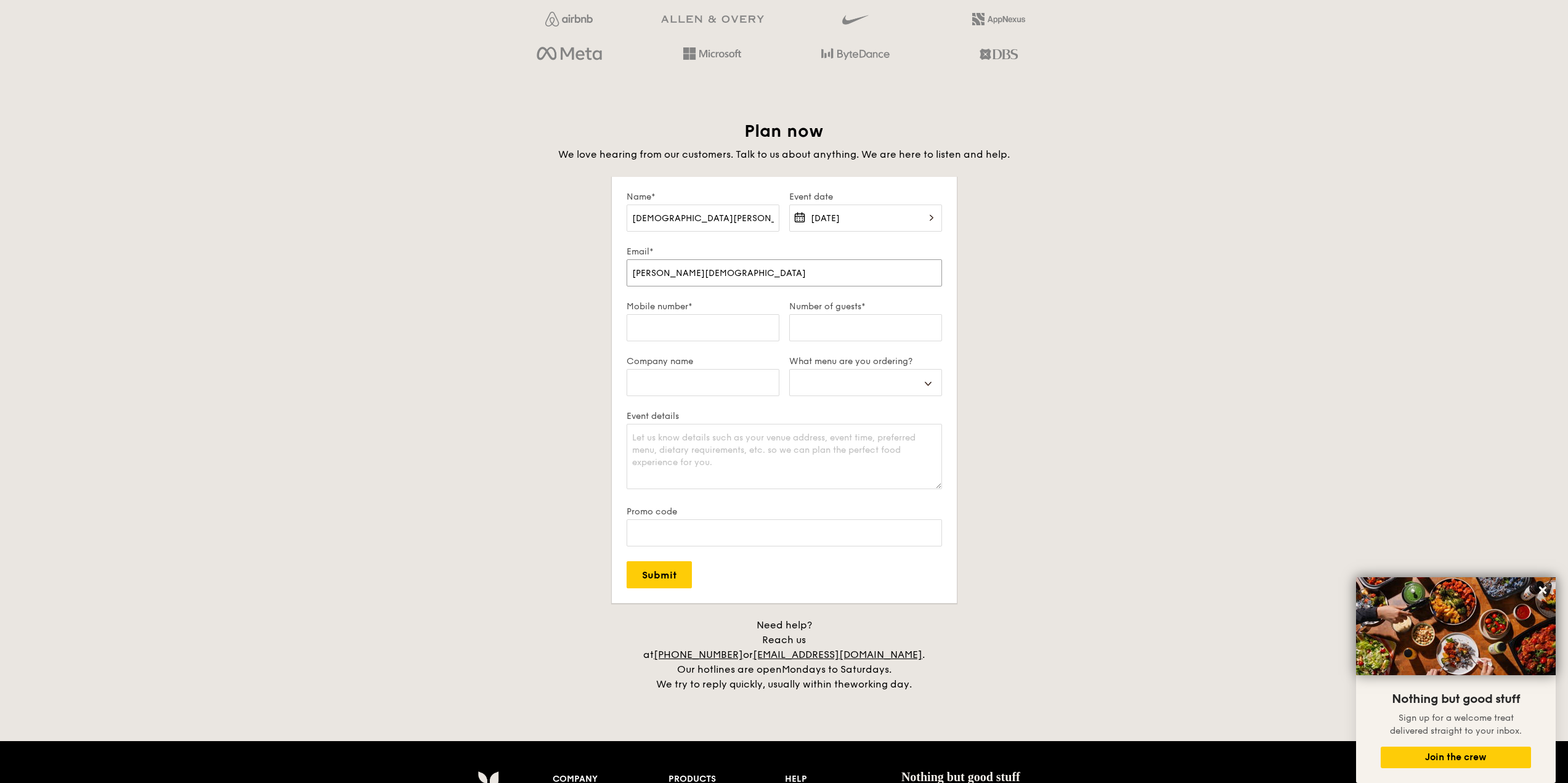
select select
type input "[PERSON_NAME][DEMOGRAPHIC_DATA]."
select select
type input "[PERSON_NAME][DEMOGRAPHIC_DATA]"
select select
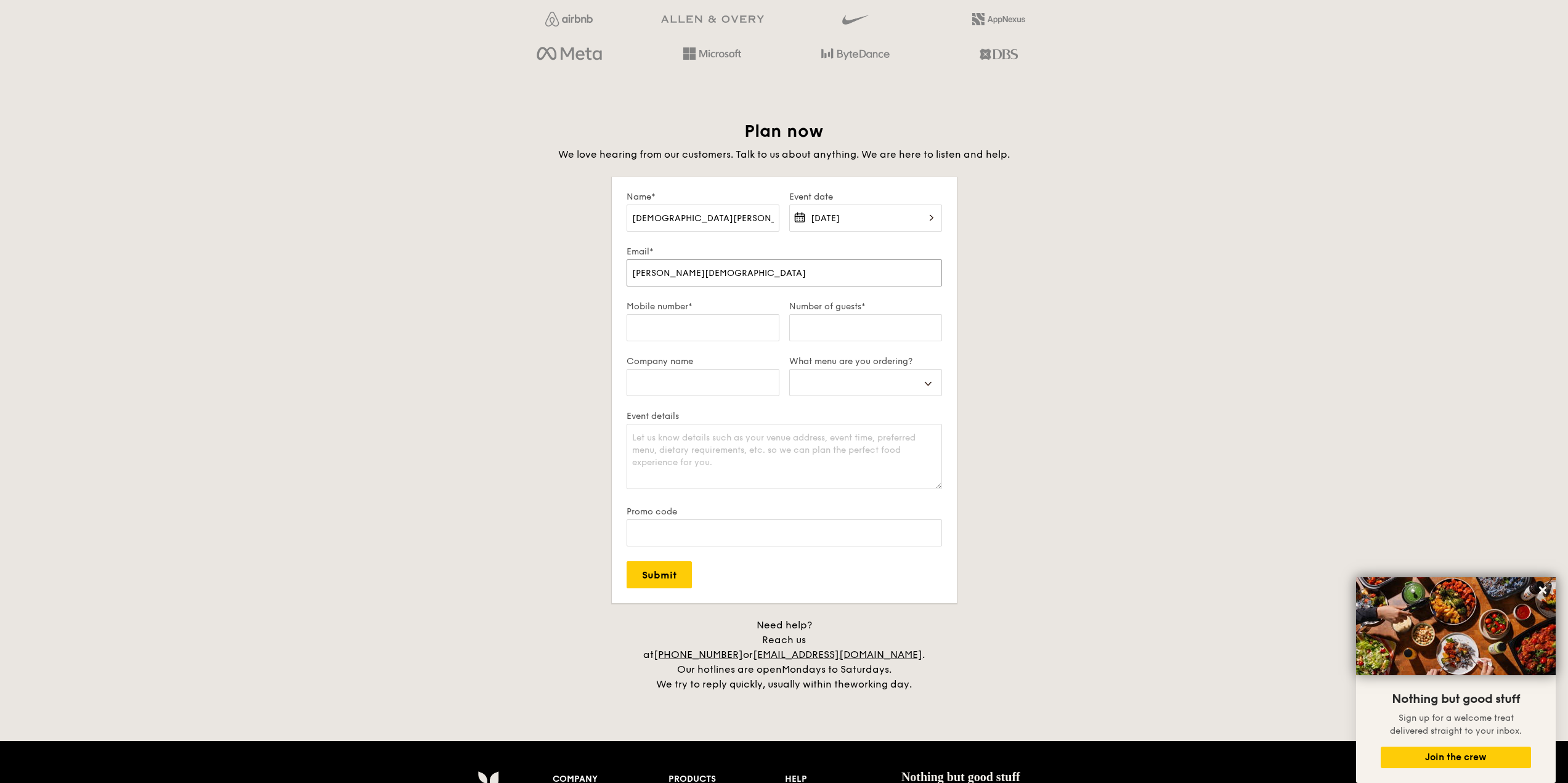
type input "[PERSON_NAME][EMAIL_ADDRESS][DOMAIN_NAME]"
select select
type input "[PERSON_NAME][EMAIL_ADDRESS][DOMAIN_NAME]"
select select
type input "[PERSON_NAME][EMAIL_ADDRESS][DOMAIN_NAME]"
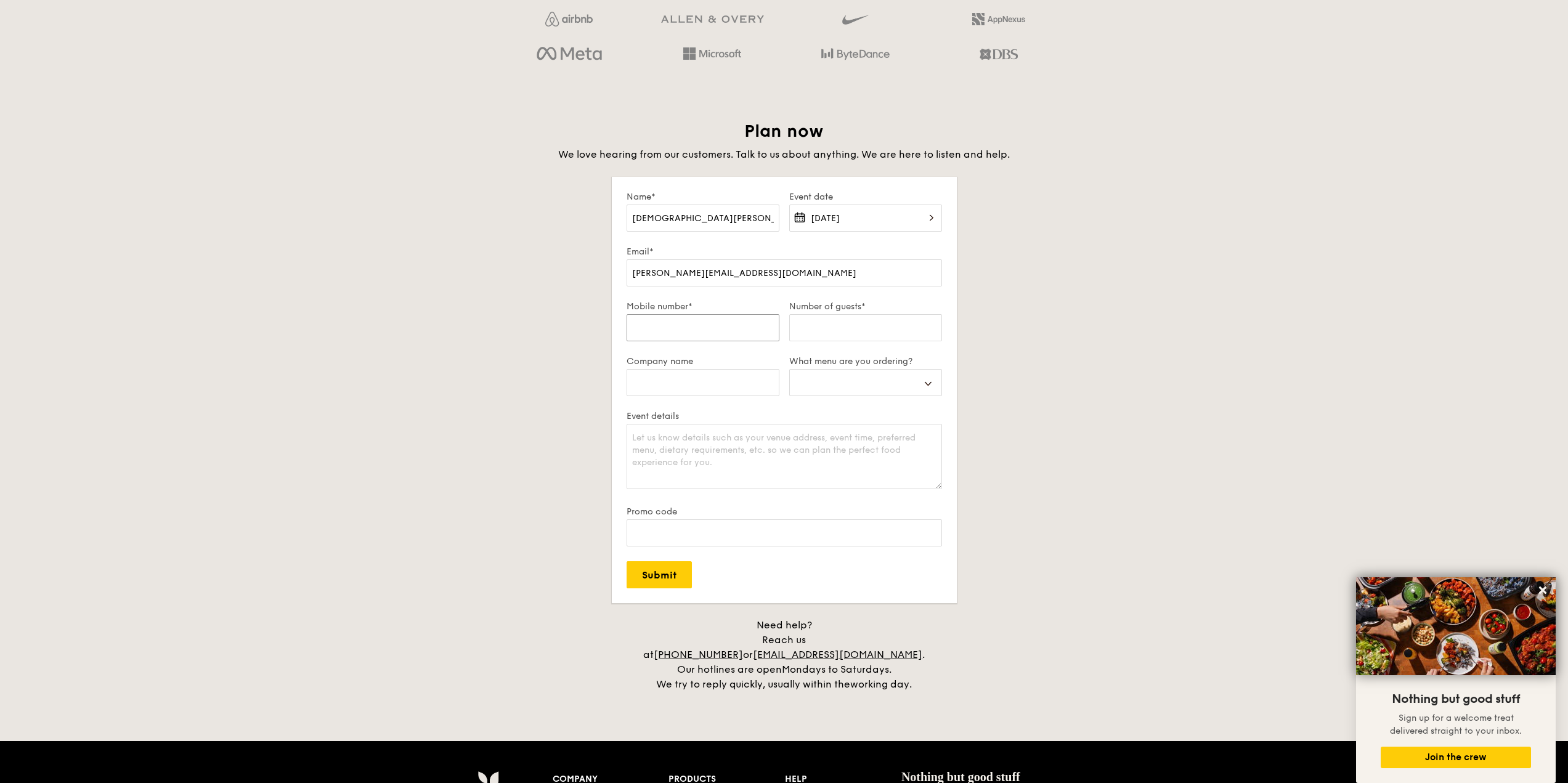
type input "8"
select select
type input "85"
select select
type input "851"
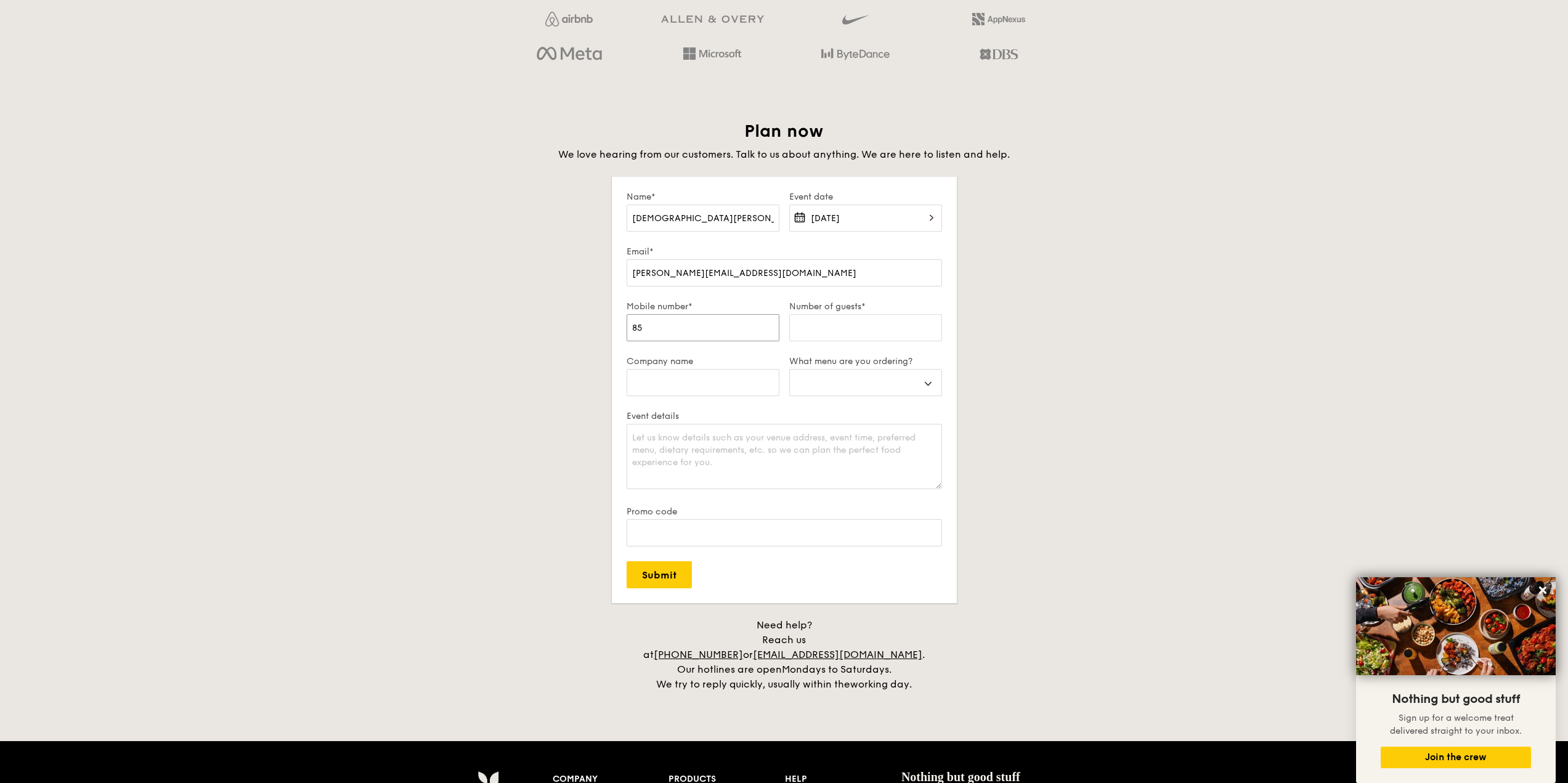
select select
type input "8511"
select select
type input "85110"
select select
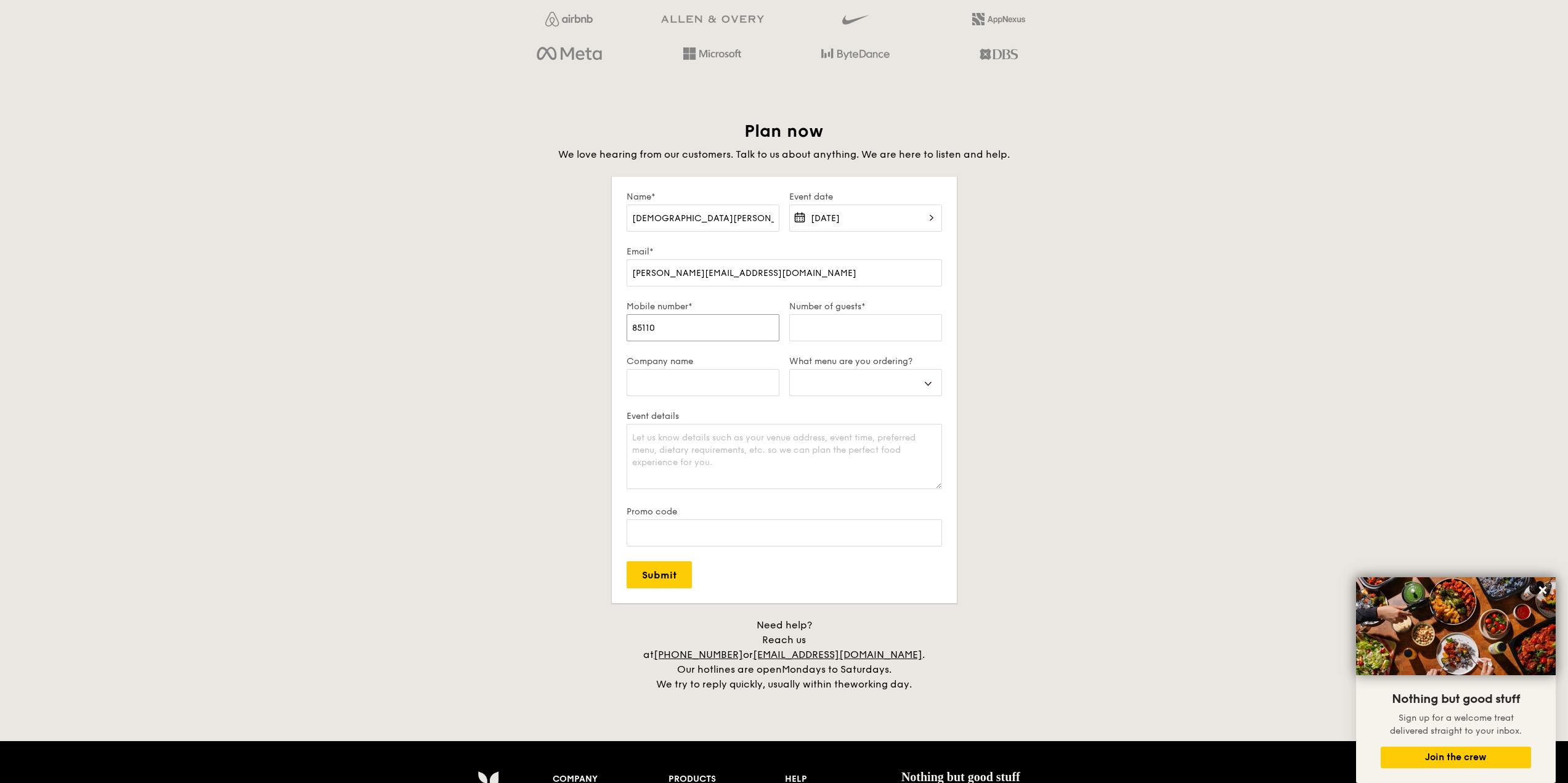
type input "851103"
select select
type input "8511034"
select select
type input "85110342"
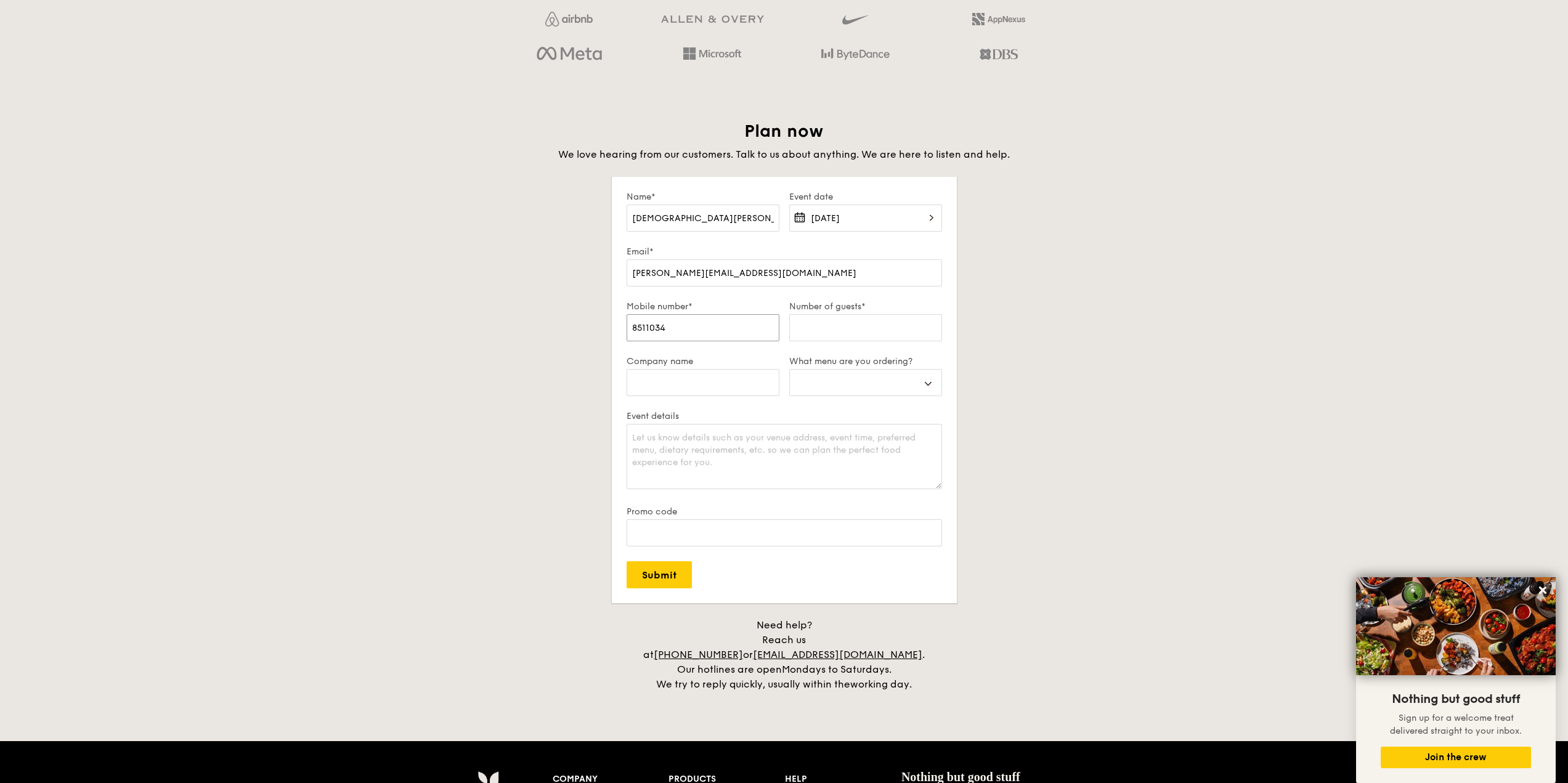
select select
type input "85110342"
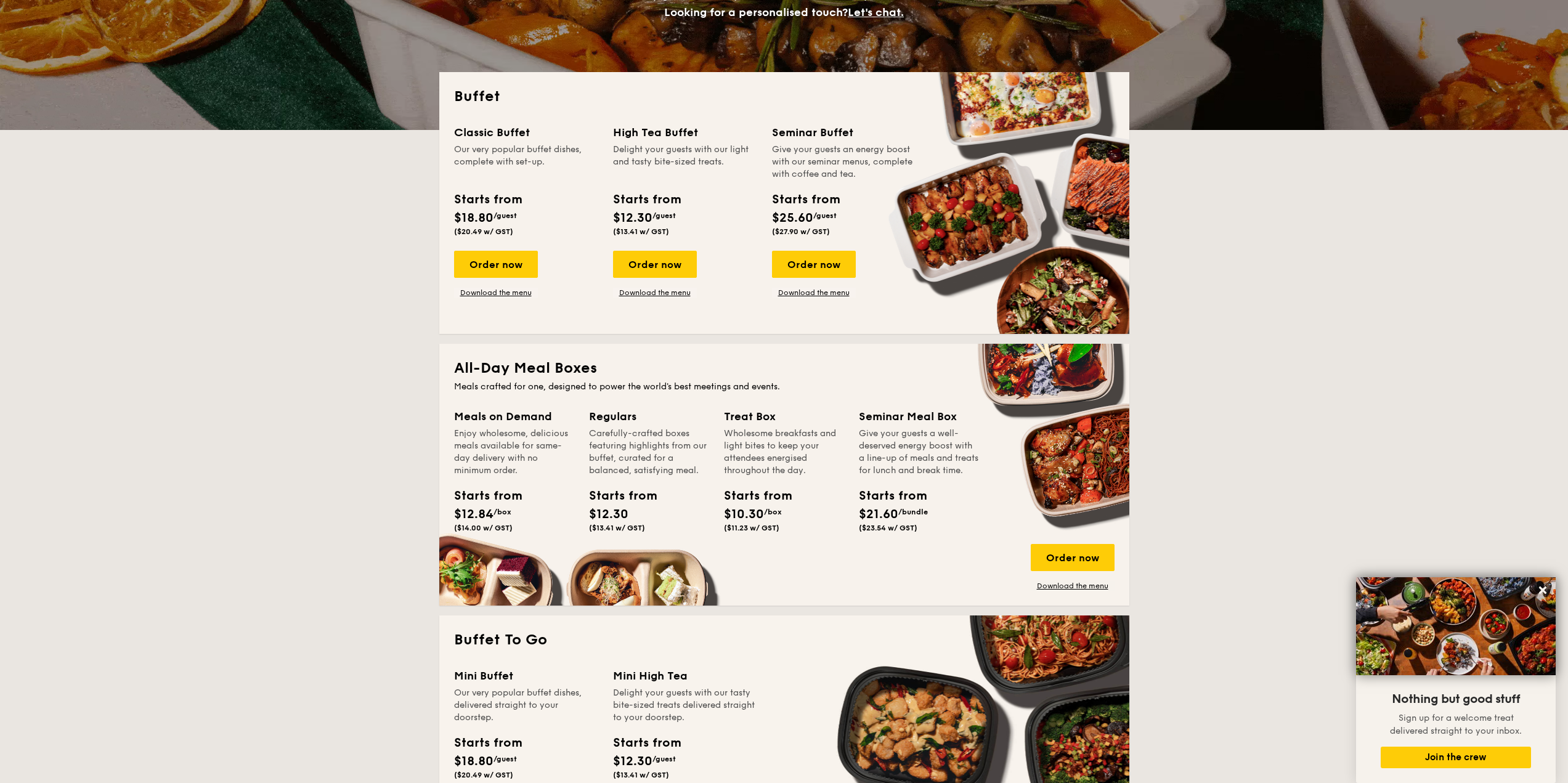
scroll to position [0, 0]
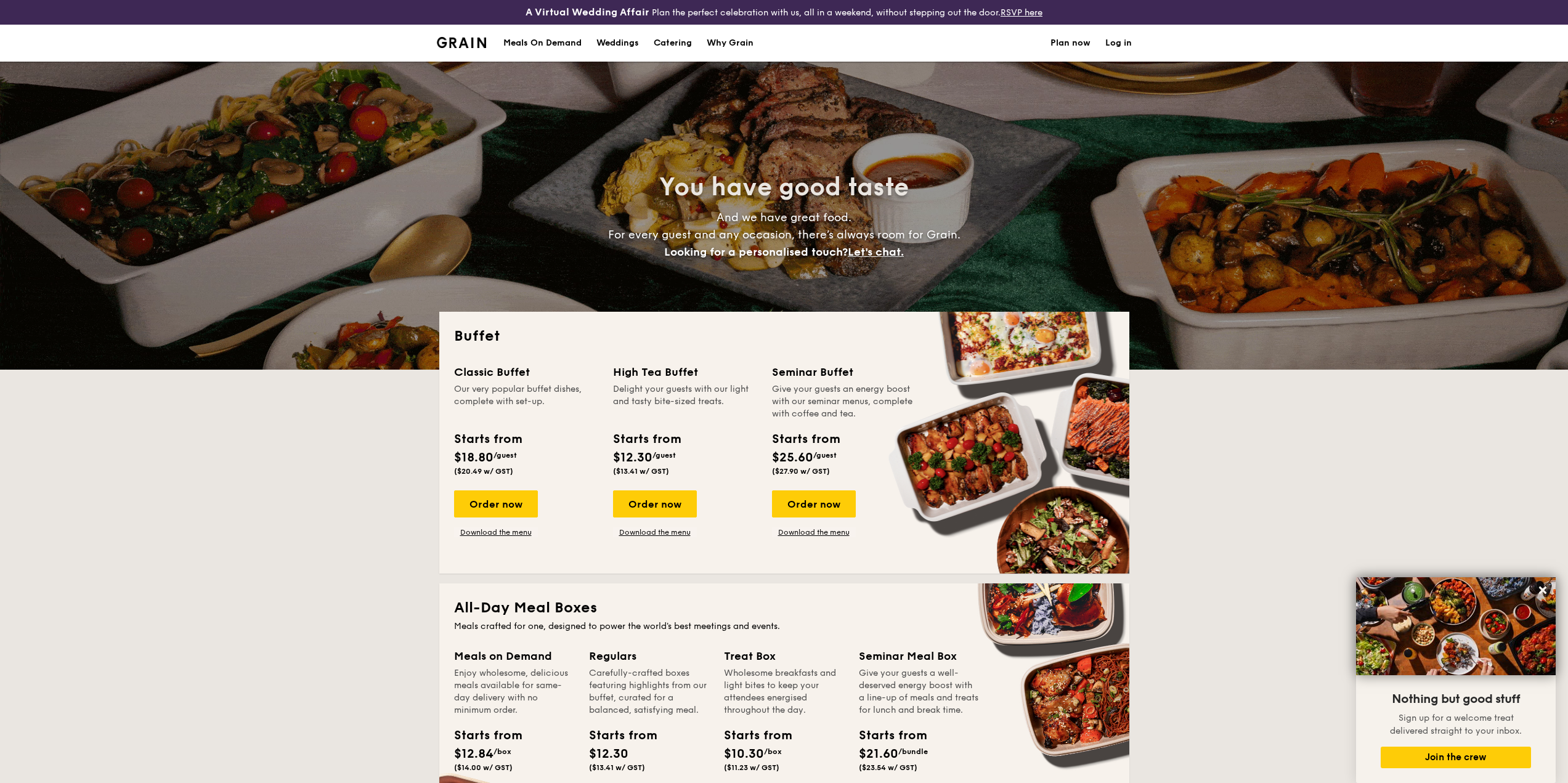
click at [1132, 43] on nav "Meals On Demand Weddings Catering Why Grain Plan now Log in" at bounding box center [784, 43] width 710 height 37
click at [1127, 43] on link "Log in" at bounding box center [1118, 43] width 27 height 37
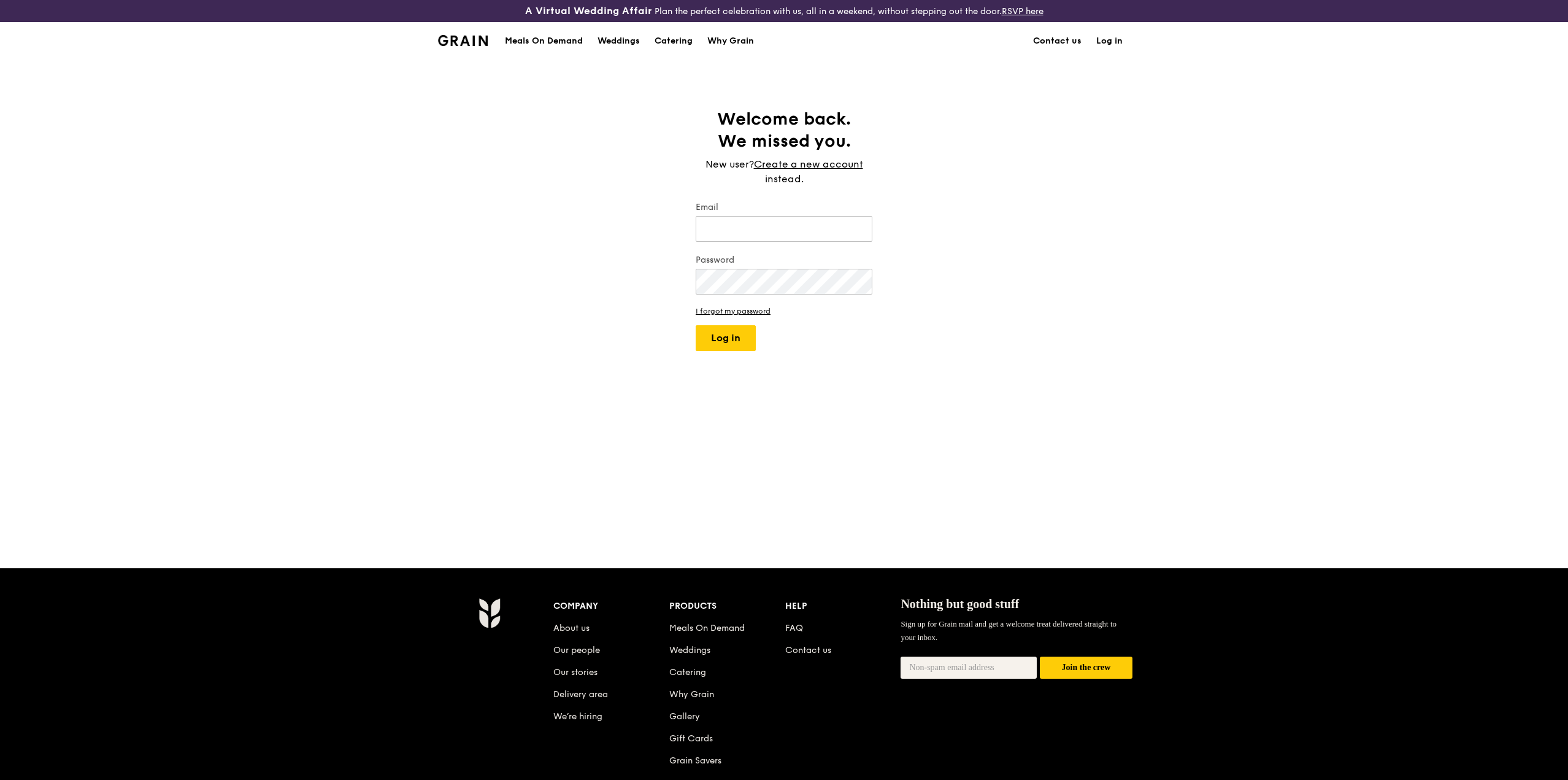
click at [659, 87] on div "A Virtual Wedding Affair Plan the perfect celebration with us, all in a weekend…" at bounding box center [784, 465] width 1568 height 932
